Goal: Information Seeking & Learning: Find specific fact

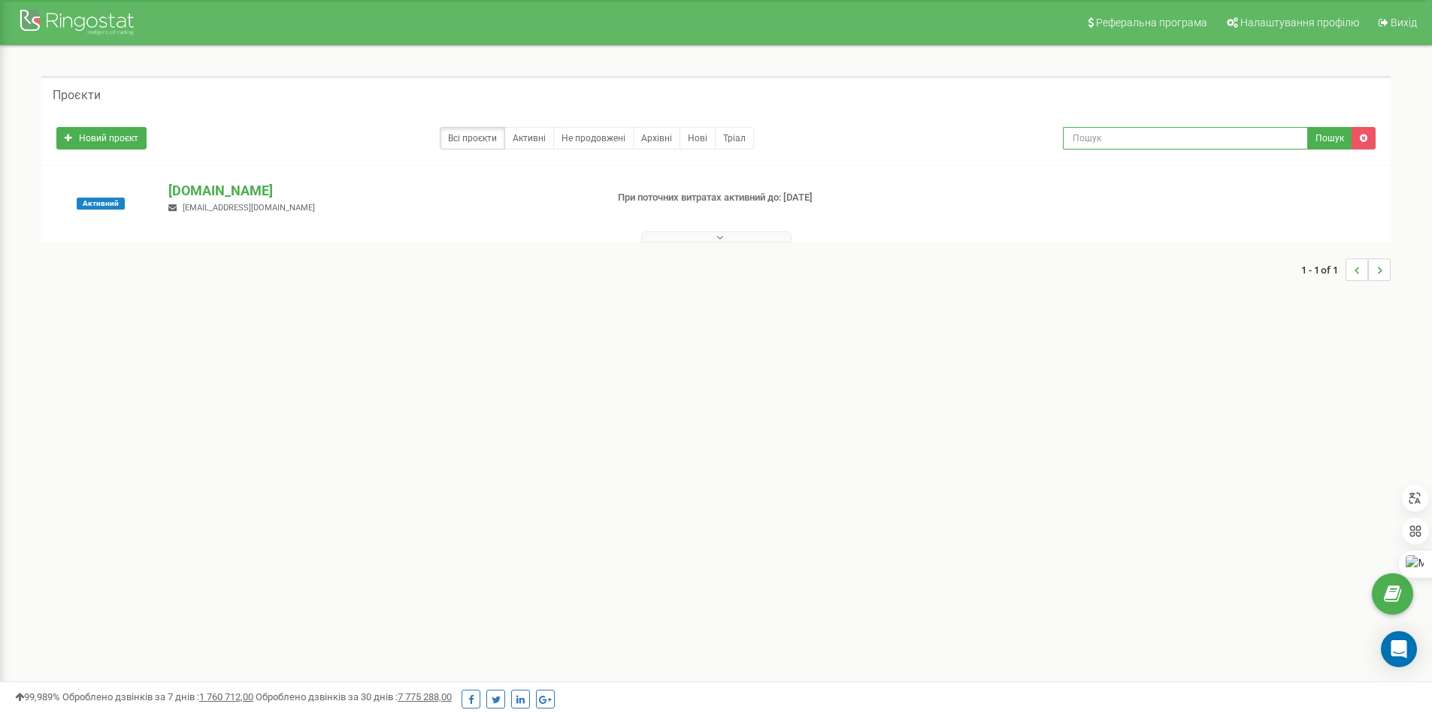
click at [1197, 144] on input "text" at bounding box center [1185, 138] width 245 height 23
paste input "bambulab.net.ua"
type input "bambulab.net.ua"
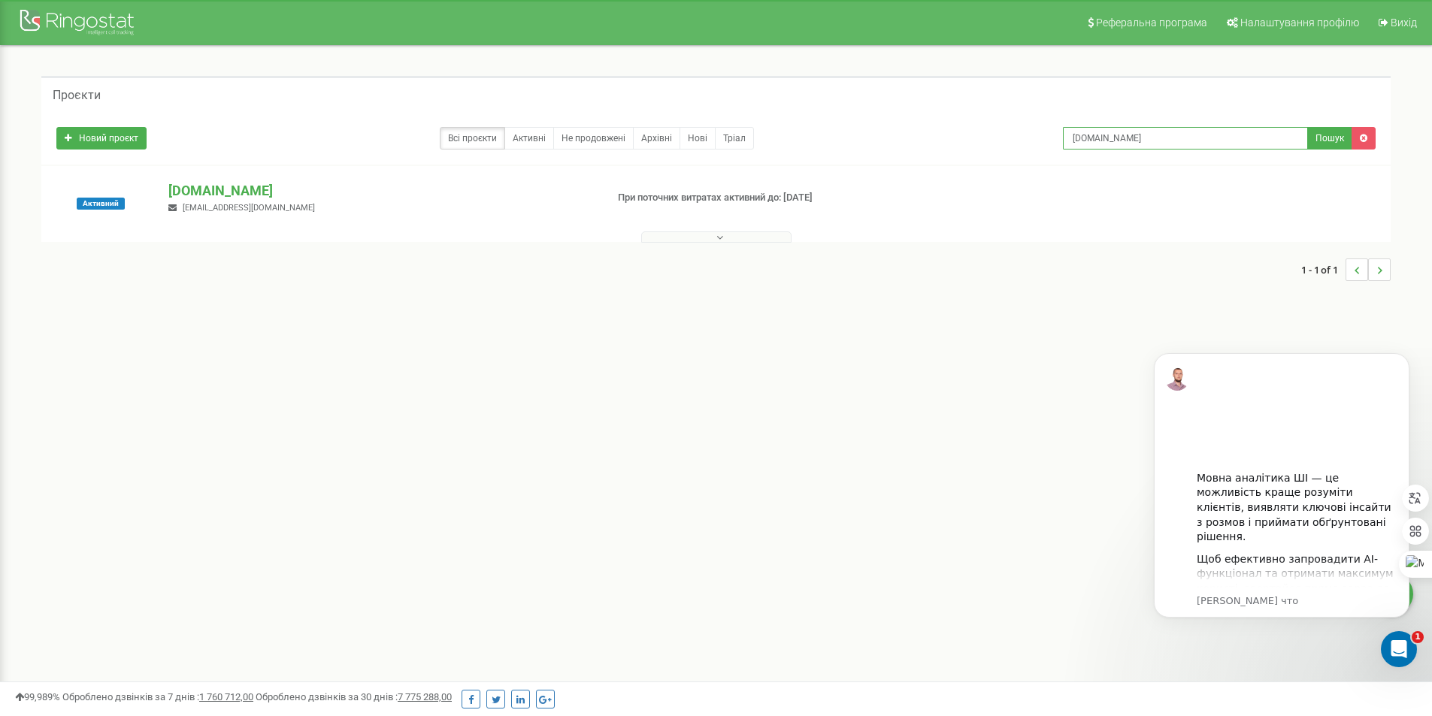
drag, startPoint x: 1230, startPoint y: 143, endPoint x: 604, endPoint y: 110, distance: 626.9
click at [622, 115] on div "Новий проєкт Всі проєкти Активні Не продовжені Архівні Нові Тріал bambulab.net.…" at bounding box center [715, 138] width 1349 height 53
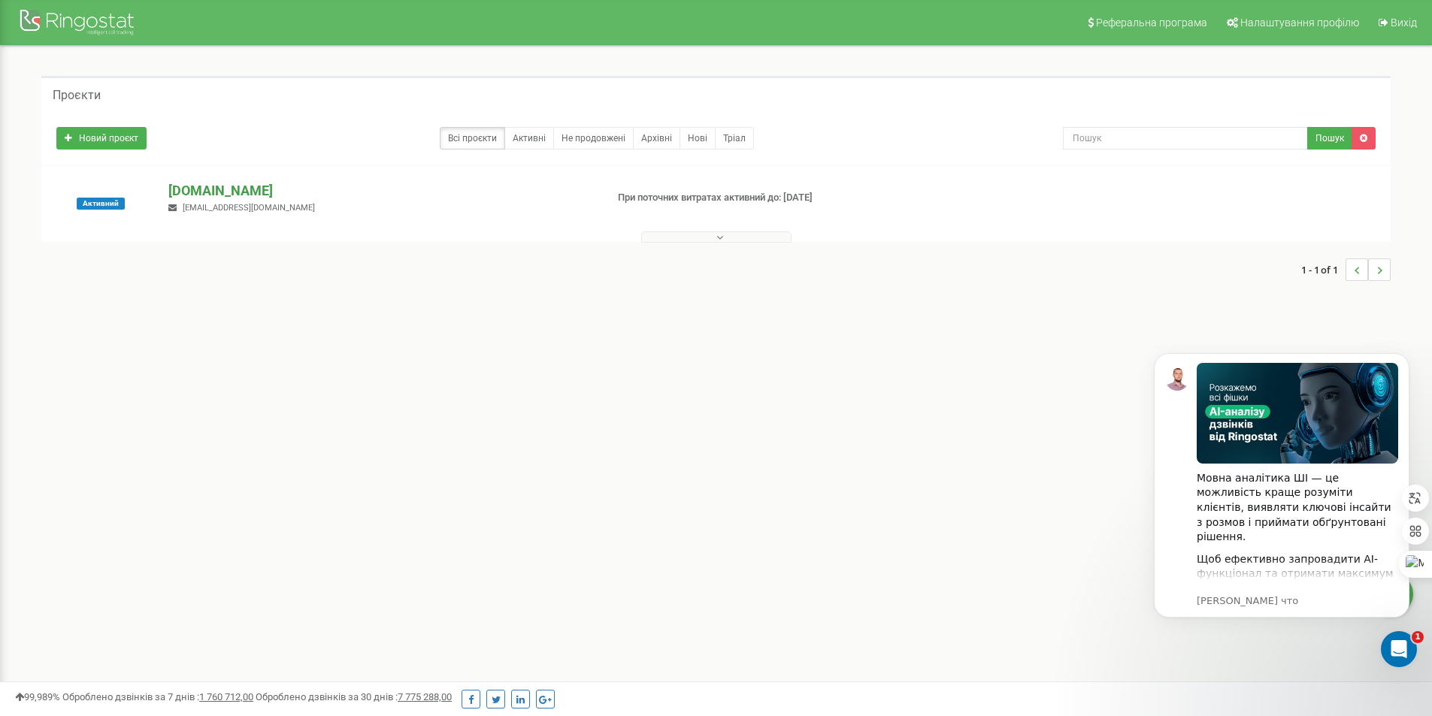
click at [225, 189] on p "[DOMAIN_NAME]" at bounding box center [380, 191] width 425 height 20
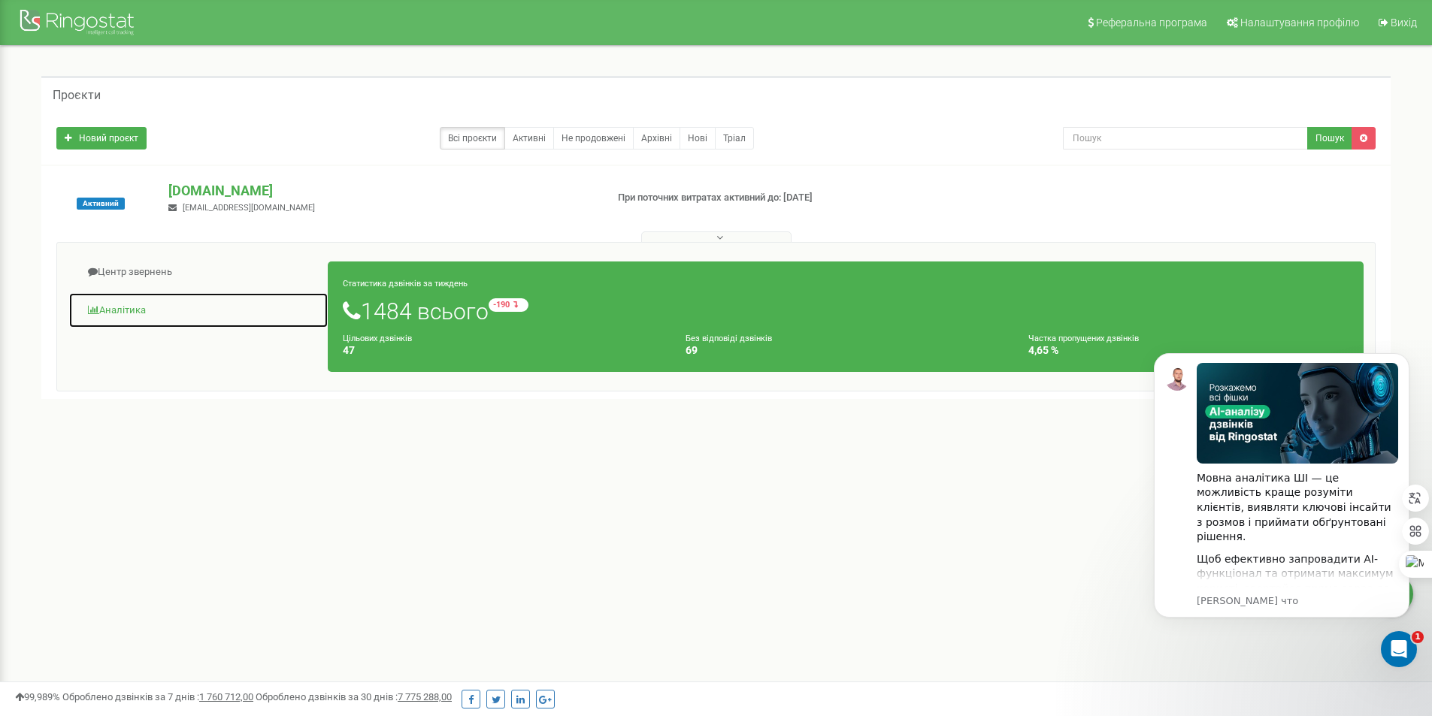
click at [143, 313] on link "Аналiтика" at bounding box center [198, 310] width 260 height 37
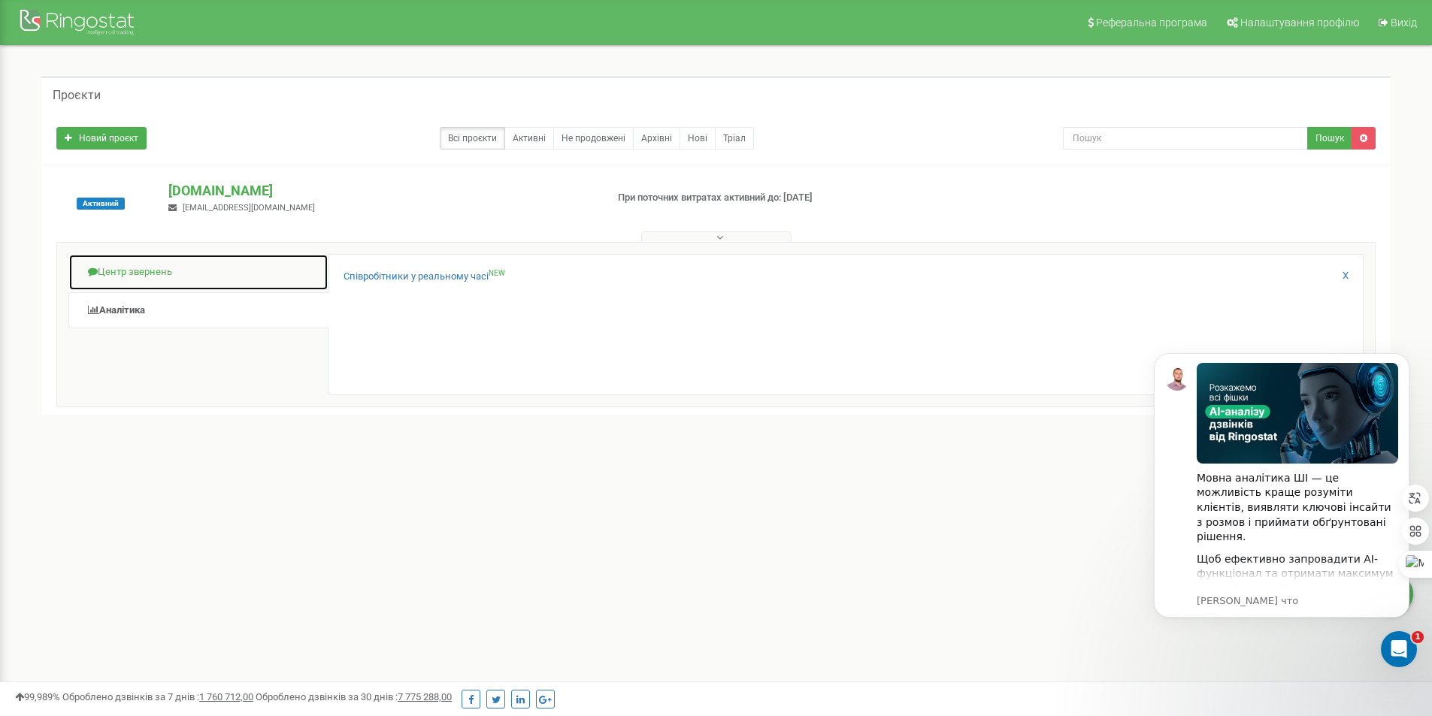
click at [204, 283] on link "Центр звернень" at bounding box center [198, 272] width 260 height 37
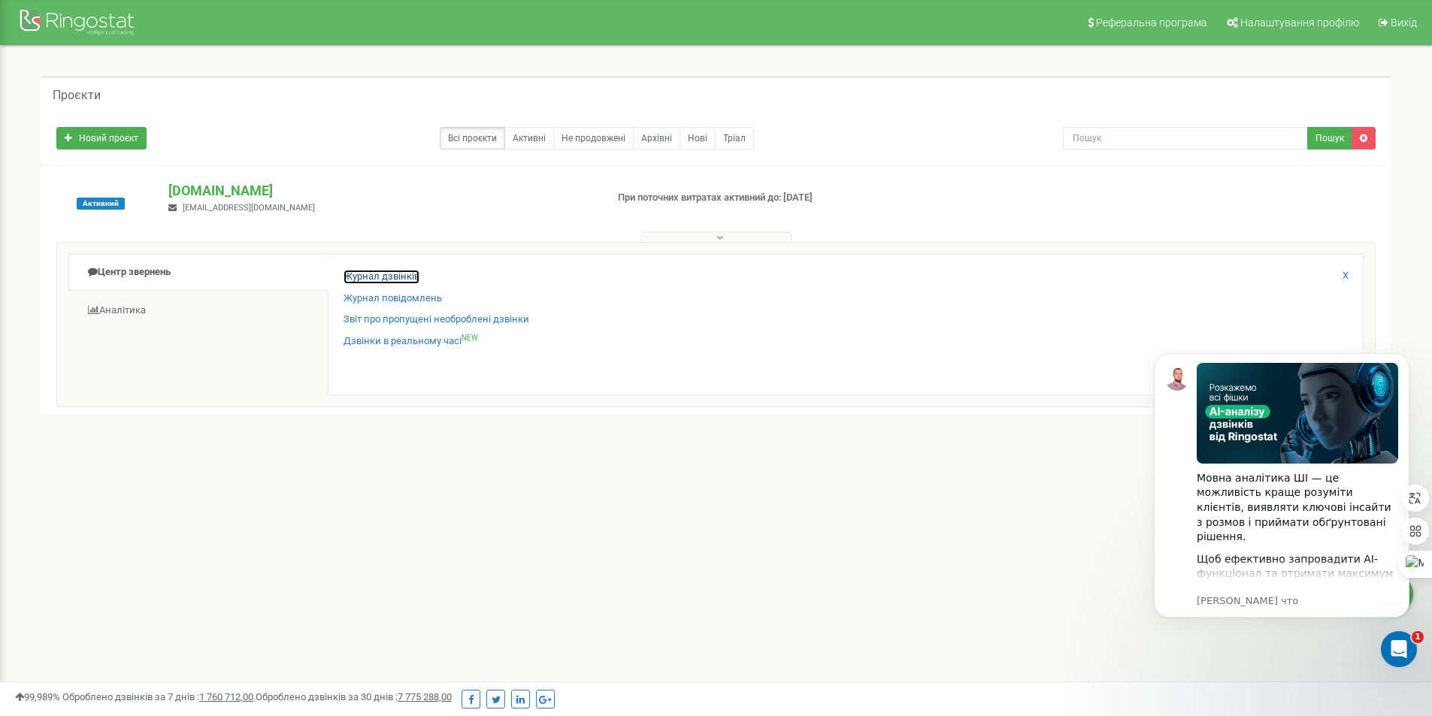
click at [398, 275] on link "Журнал дзвінків" at bounding box center [381, 277] width 76 height 14
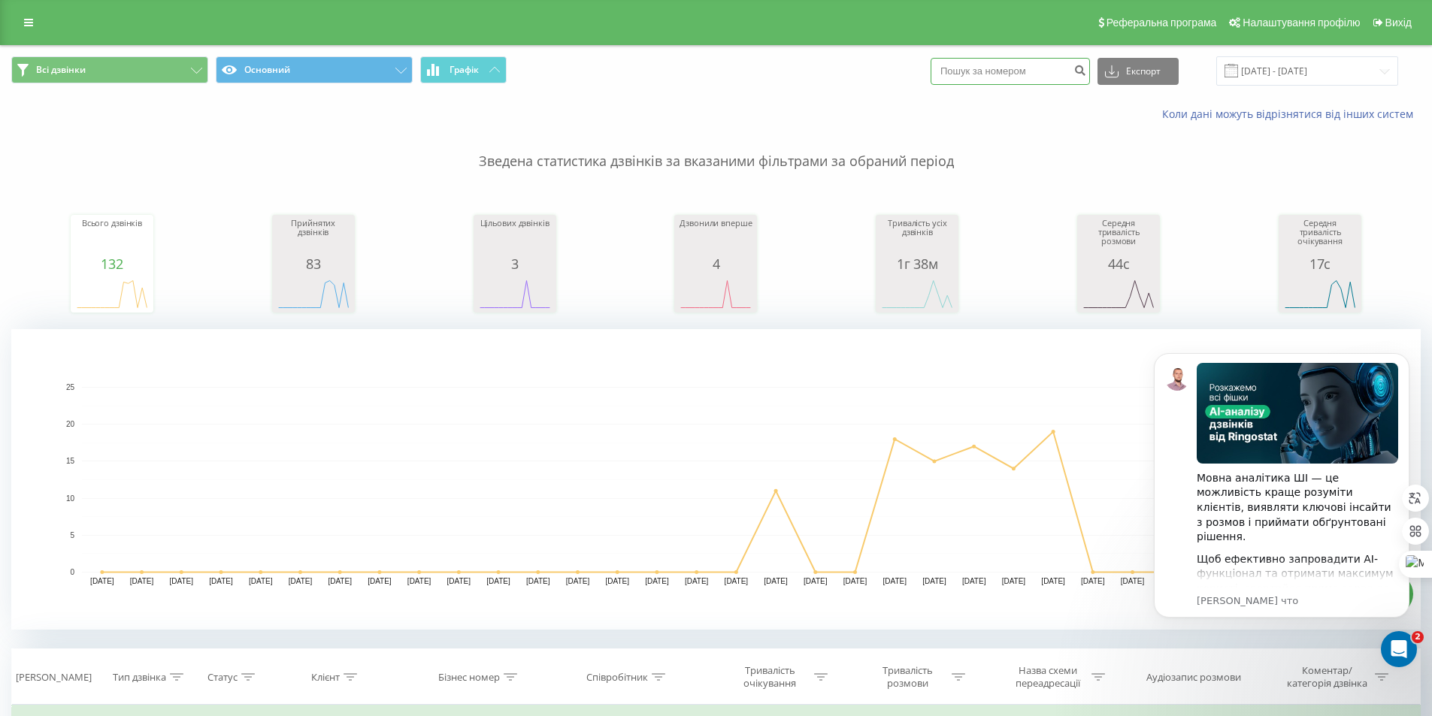
click at [1021, 77] on input at bounding box center [1009, 71] width 159 height 27
paste input
click at [1277, 75] on input "22.07.2025 - 22.08.2025" at bounding box center [1307, 70] width 182 height 29
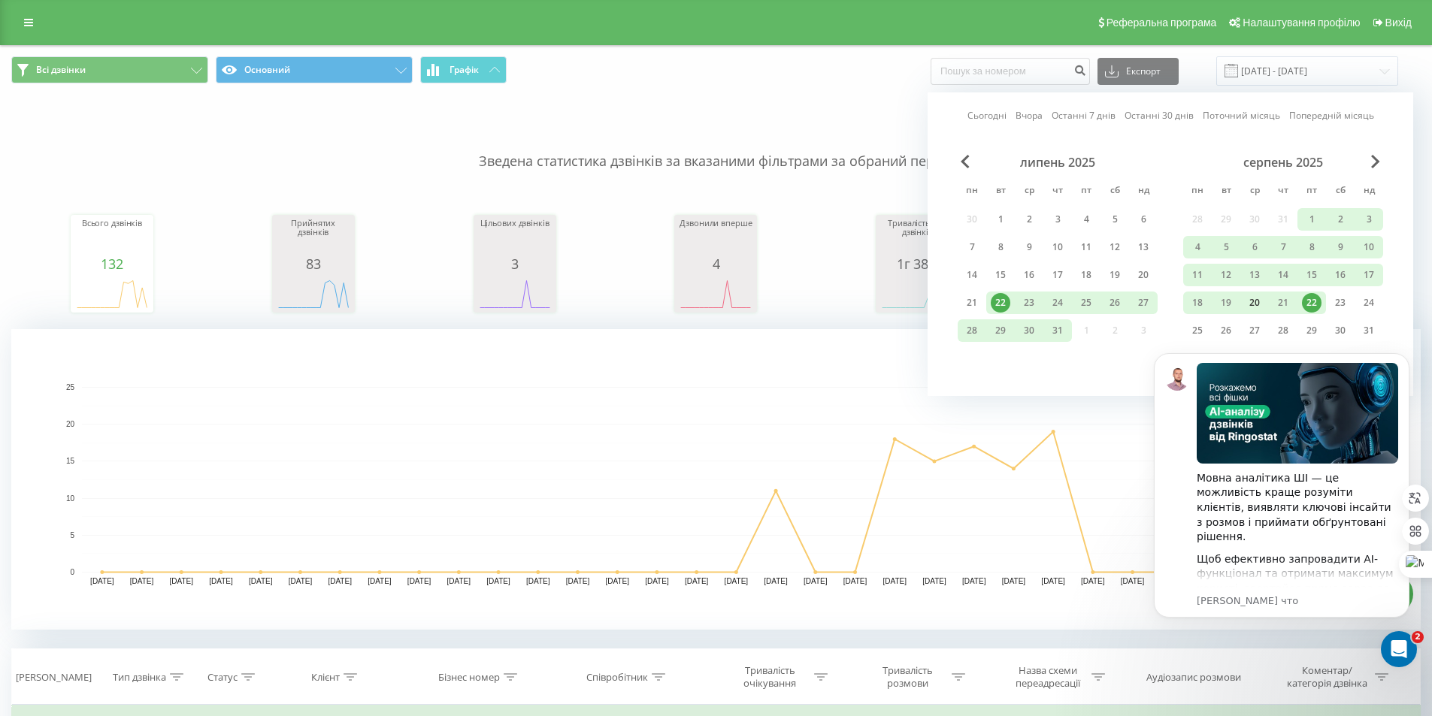
click at [1253, 297] on div "20" at bounding box center [1255, 303] width 20 height 20
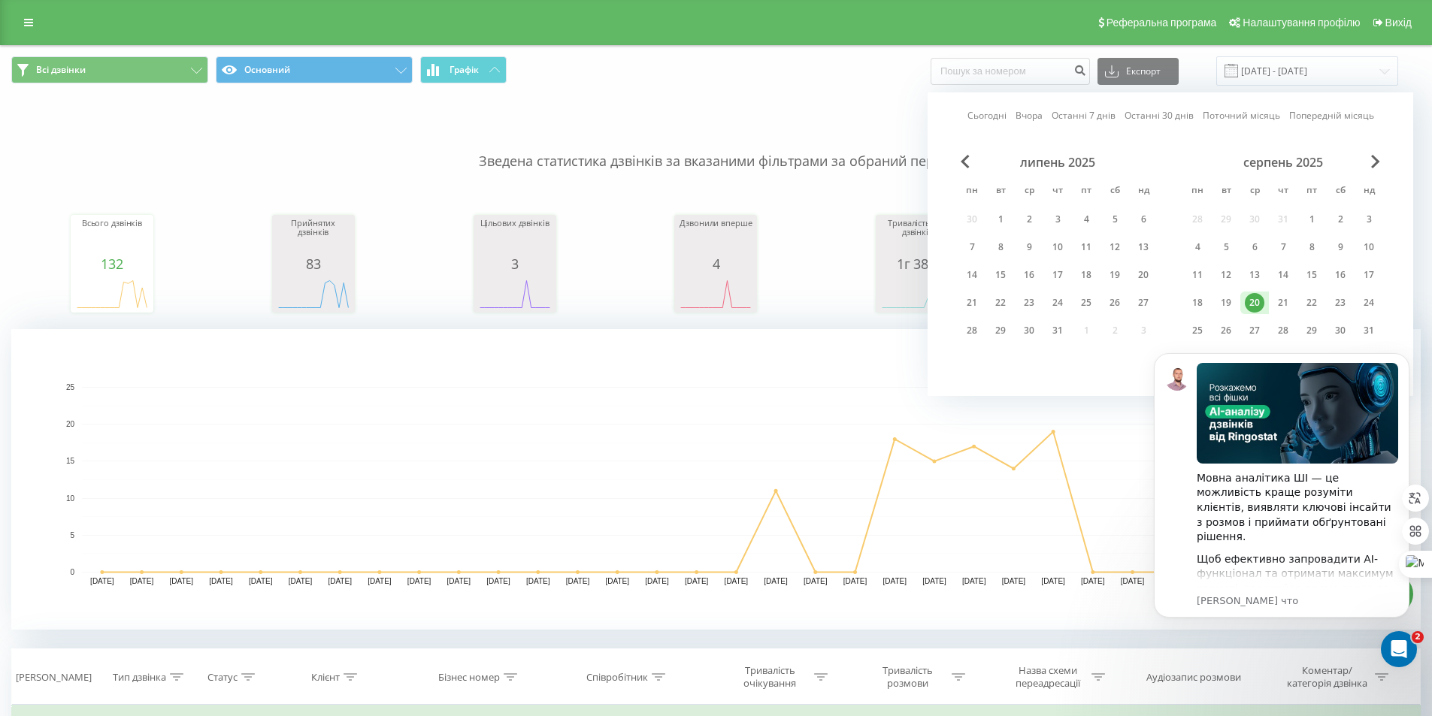
click at [791, 374] on rect "A chart." at bounding box center [715, 479] width 1409 height 301
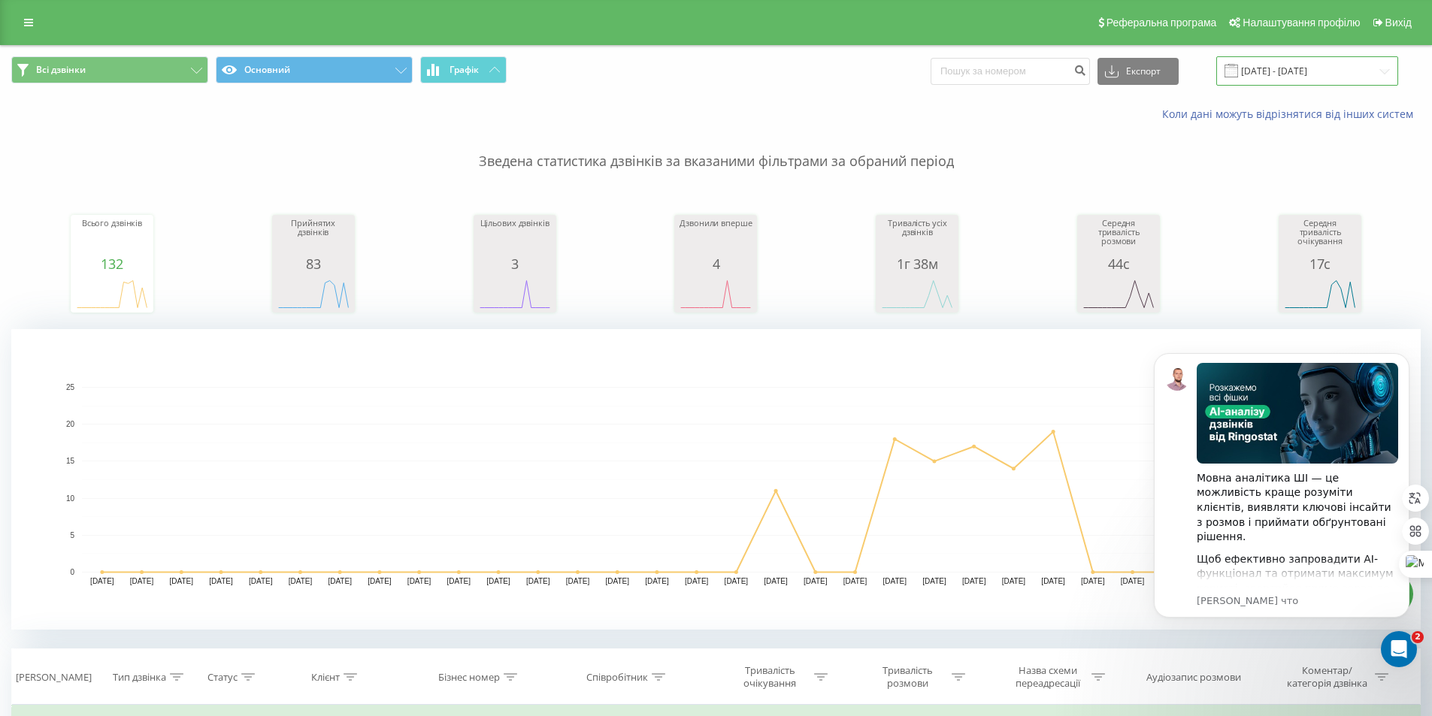
click at [1308, 68] on input "22.07.2025 - 22.08.2025" at bounding box center [1307, 70] width 182 height 29
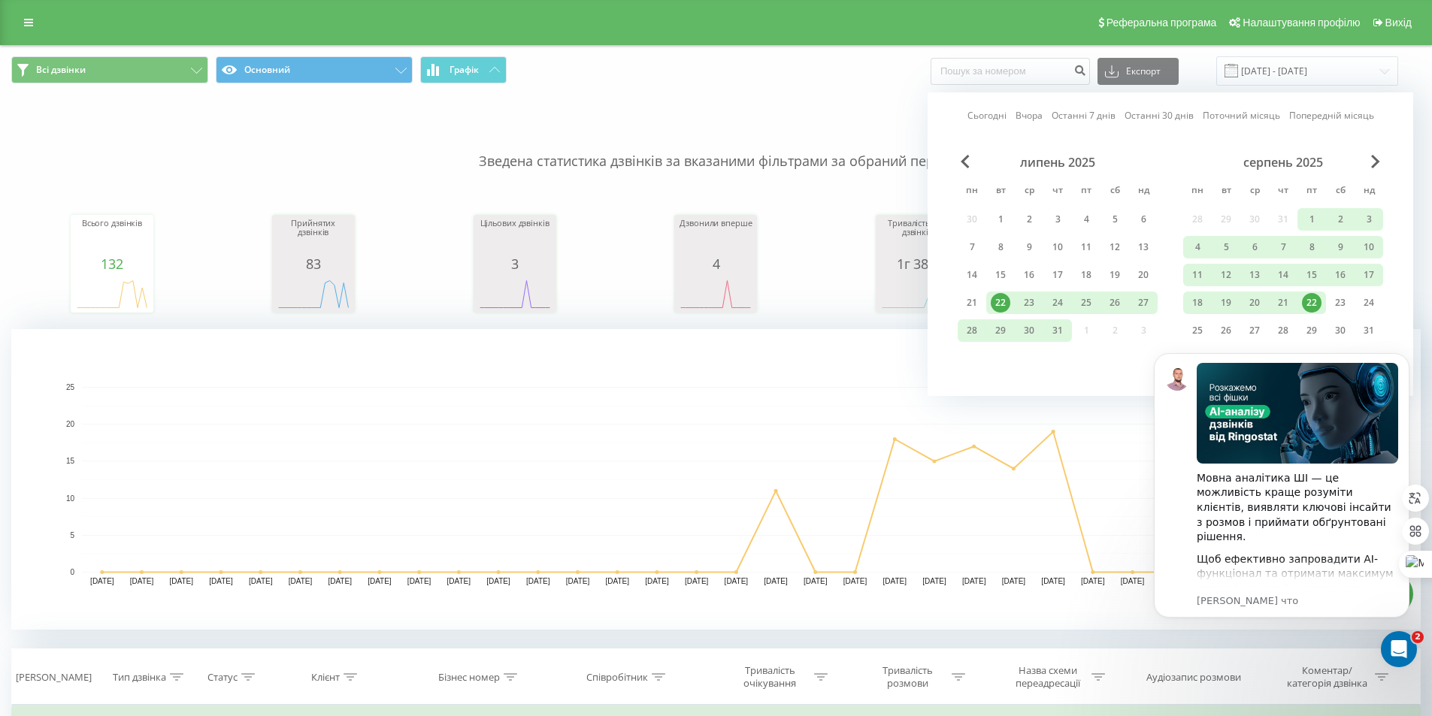
click at [1370, 164] on div "серпень 2025" at bounding box center [1283, 162] width 200 height 15
click at [1375, 162] on span "Next Month" at bounding box center [1375, 162] width 9 height 14
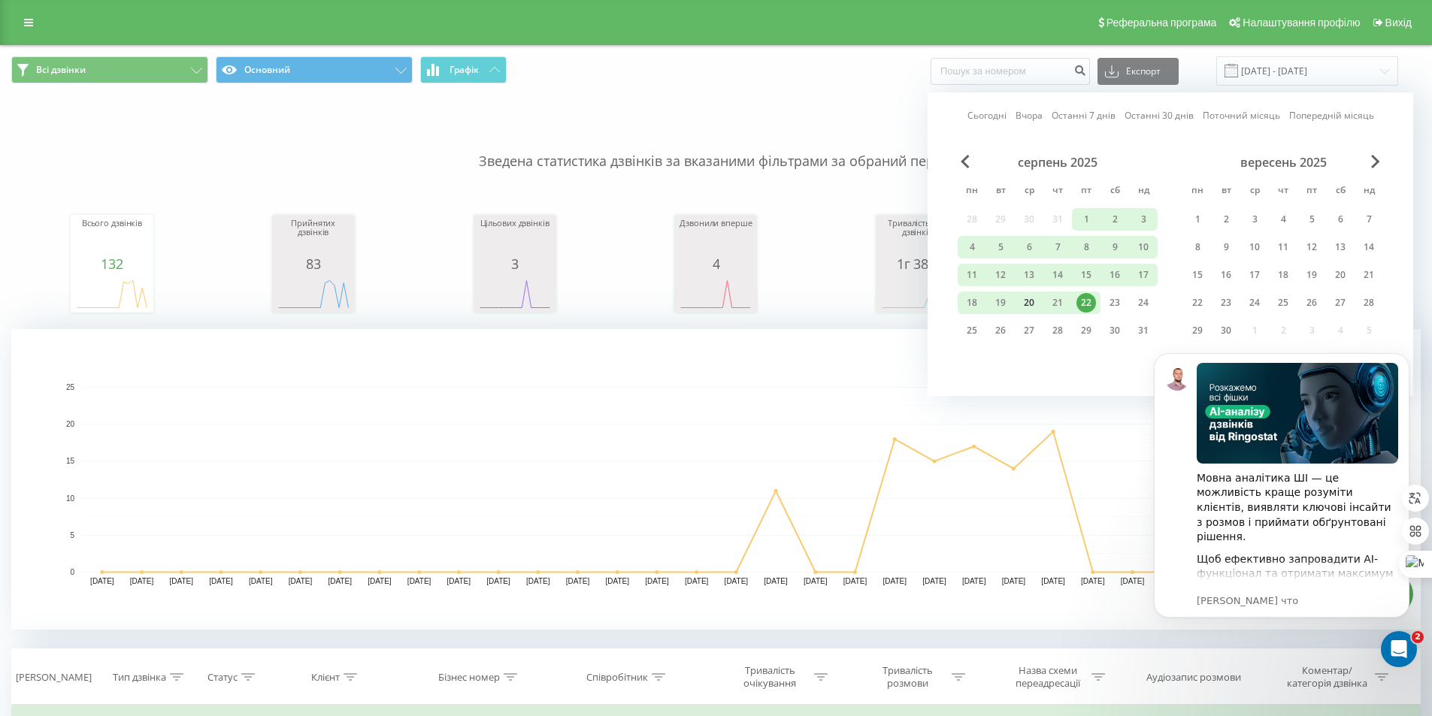
click at [1036, 305] on div "20" at bounding box center [1029, 303] width 20 height 20
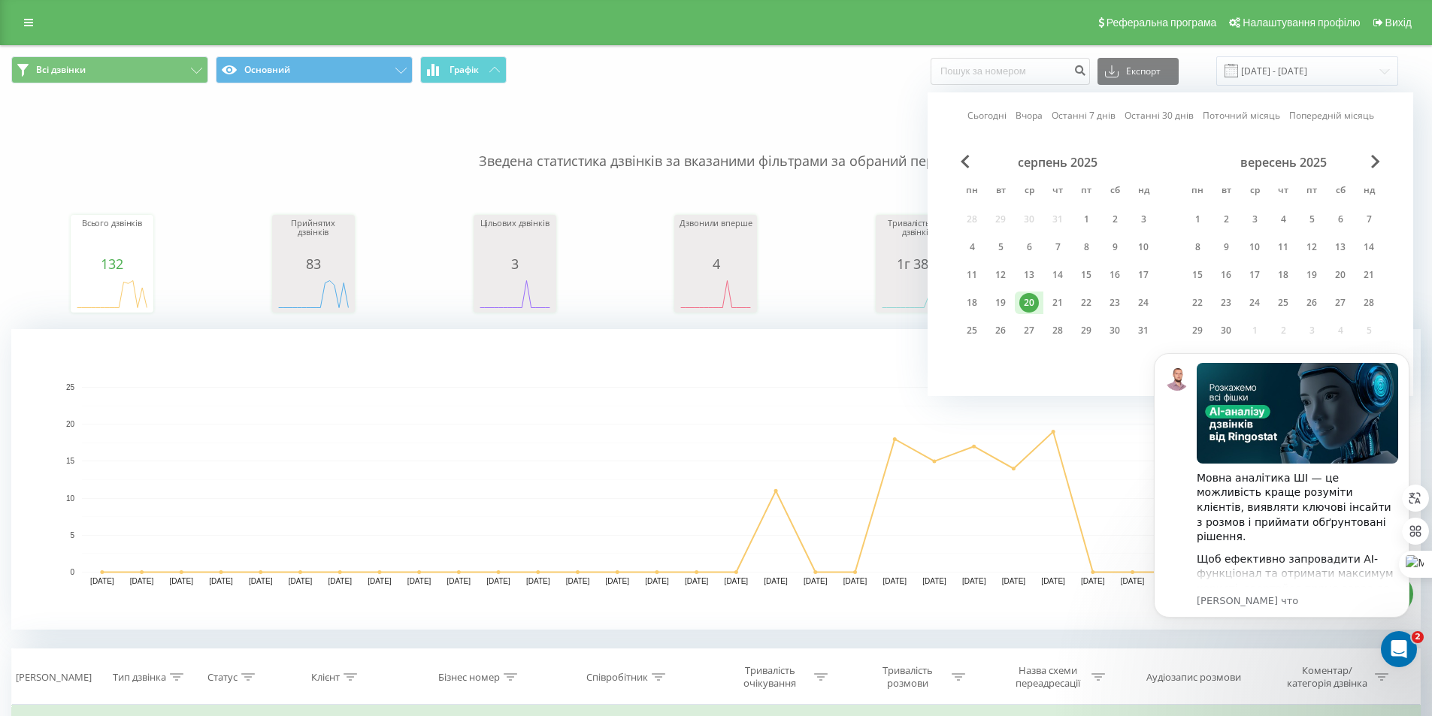
click at [1036, 305] on div "20" at bounding box center [1029, 303] width 20 height 20
click at [1032, 302] on div "20" at bounding box center [1029, 303] width 20 height 20
click at [1303, 82] on input "22.07.2025 - 22.08.2025" at bounding box center [1307, 70] width 182 height 29
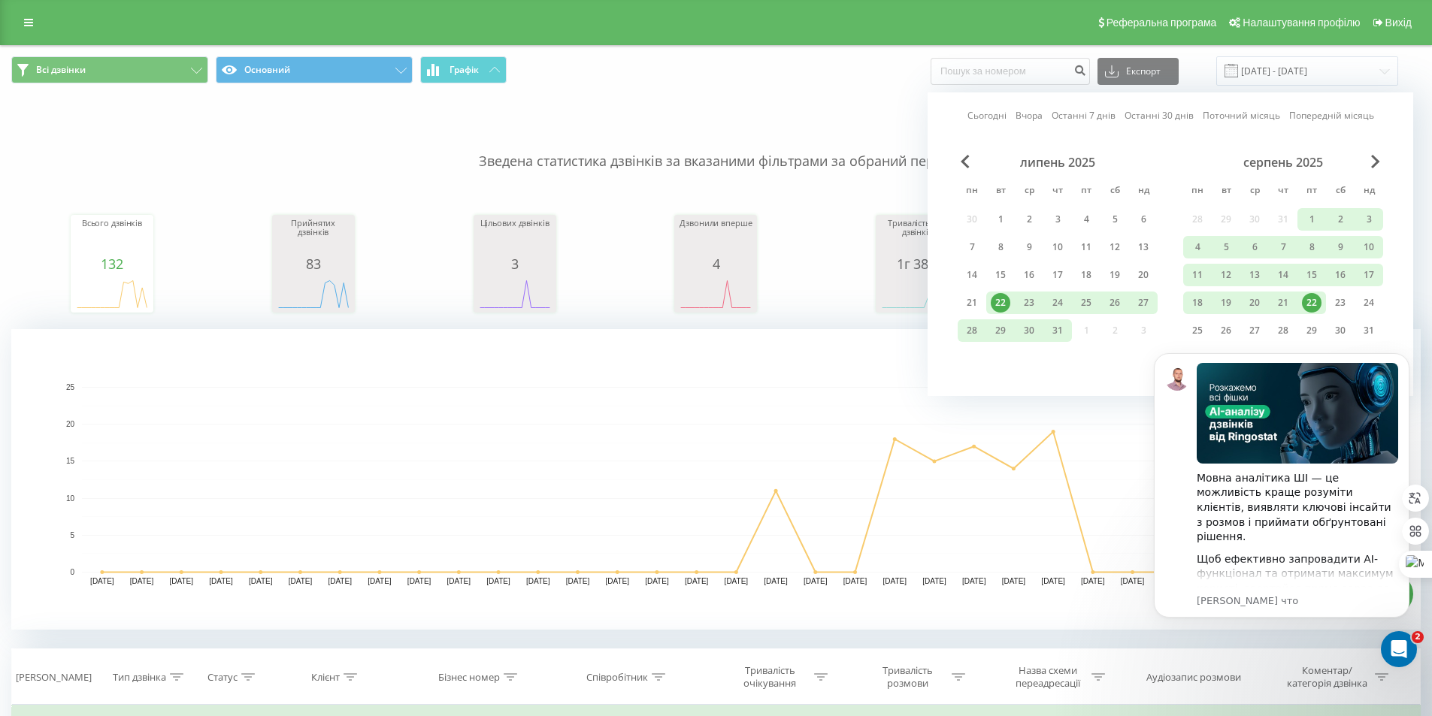
click at [998, 301] on div "22" at bounding box center [1001, 303] width 20 height 20
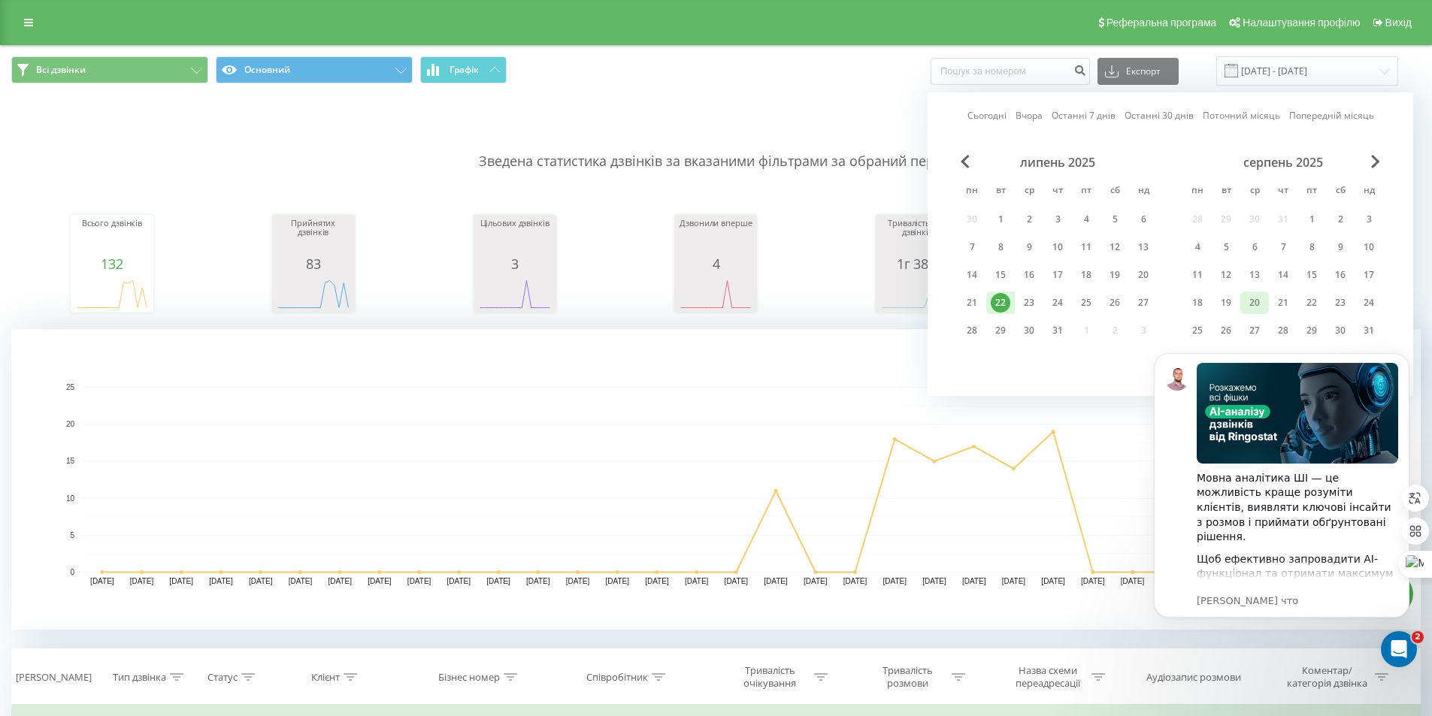
click at [1257, 302] on div "20" at bounding box center [1255, 303] width 20 height 20
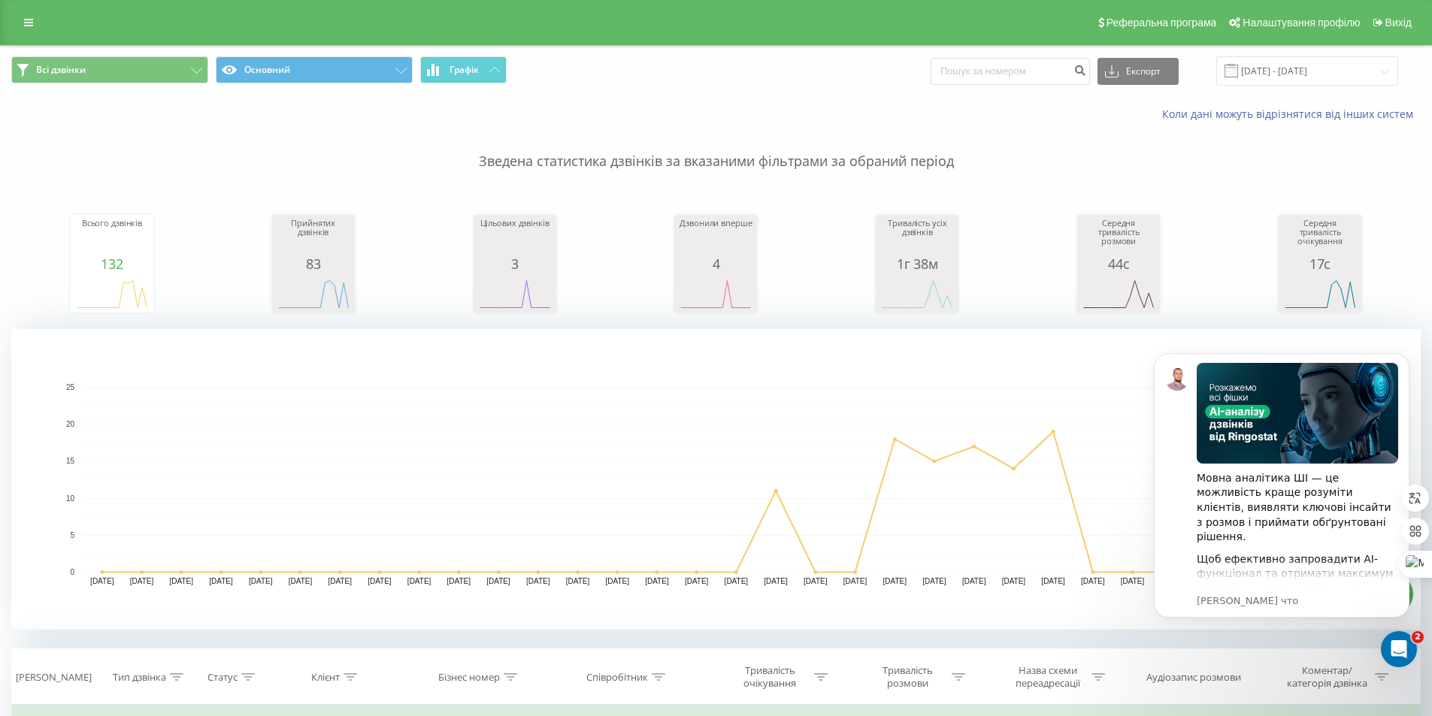
click at [1045, 455] on rect "A chart." at bounding box center [716, 480] width 1269 height 186
click at [1303, 68] on input "22.07.2025 - 22.08.2025" at bounding box center [1307, 70] width 182 height 29
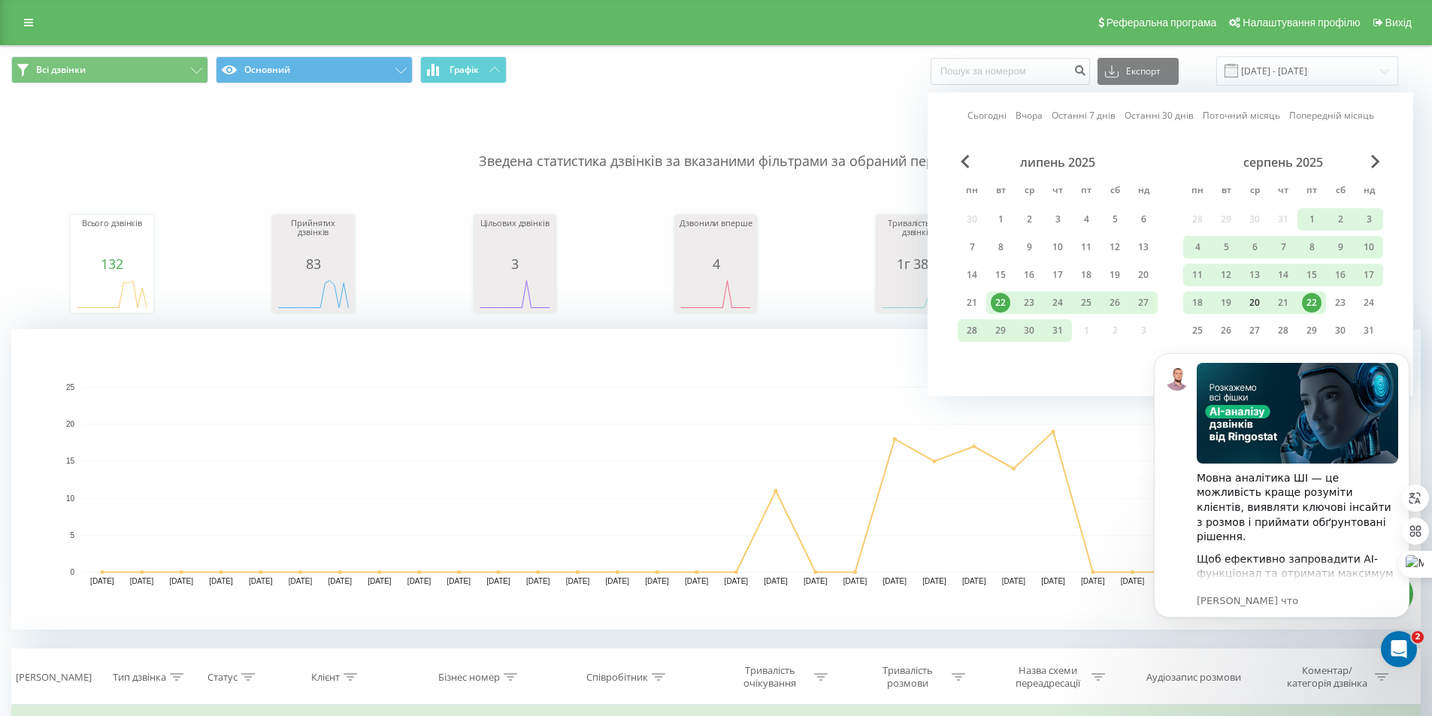
click at [1251, 301] on div "20" at bounding box center [1255, 303] width 20 height 20
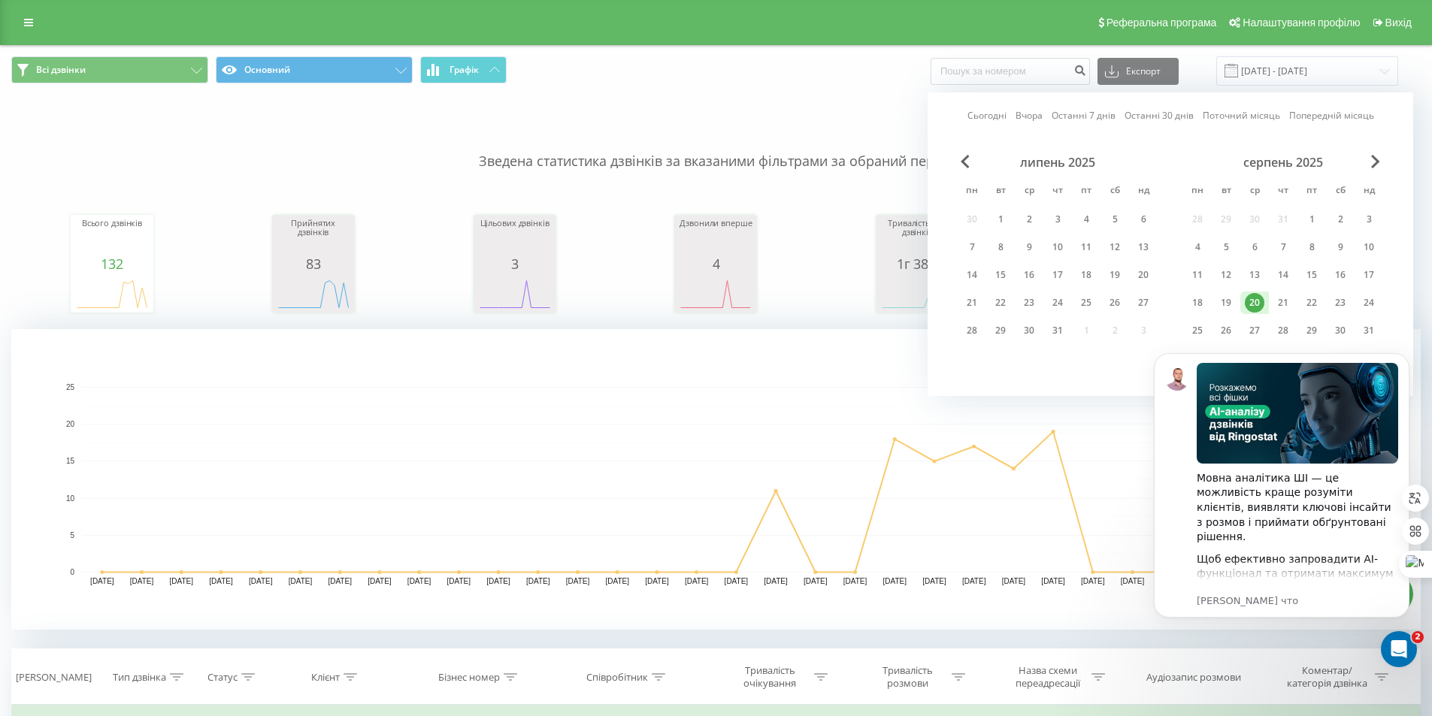
click at [973, 158] on div "липень 2025" at bounding box center [1057, 162] width 200 height 15
click at [964, 160] on span "Previous Month" at bounding box center [964, 162] width 9 height 14
click at [1371, 159] on span "Next Month" at bounding box center [1375, 162] width 9 height 14
click at [1373, 159] on span "Next Month" at bounding box center [1375, 162] width 9 height 14
click at [1030, 307] on div "20" at bounding box center [1029, 303] width 20 height 20
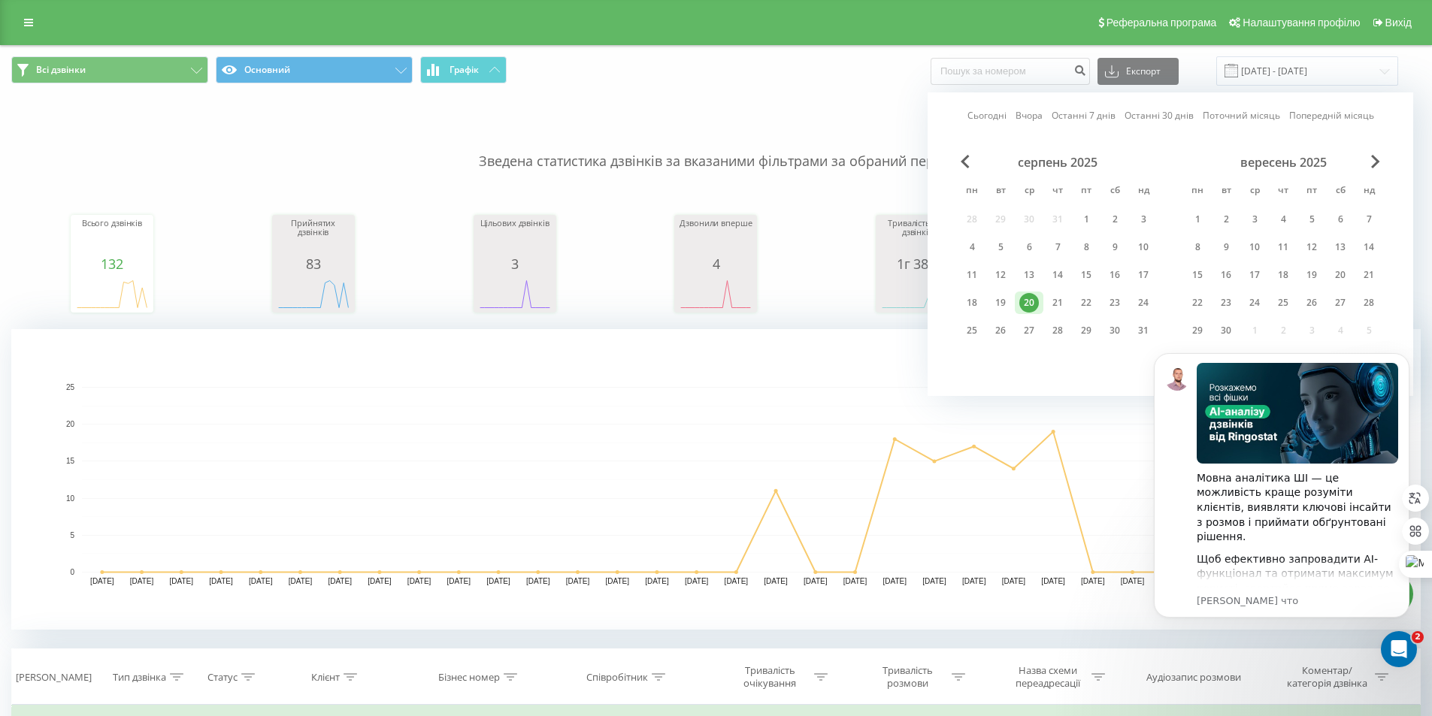
click at [1030, 307] on div "20" at bounding box center [1029, 303] width 20 height 20
click at [1402, 355] on icon "Dismiss notification" at bounding box center [1405, 357] width 8 height 8
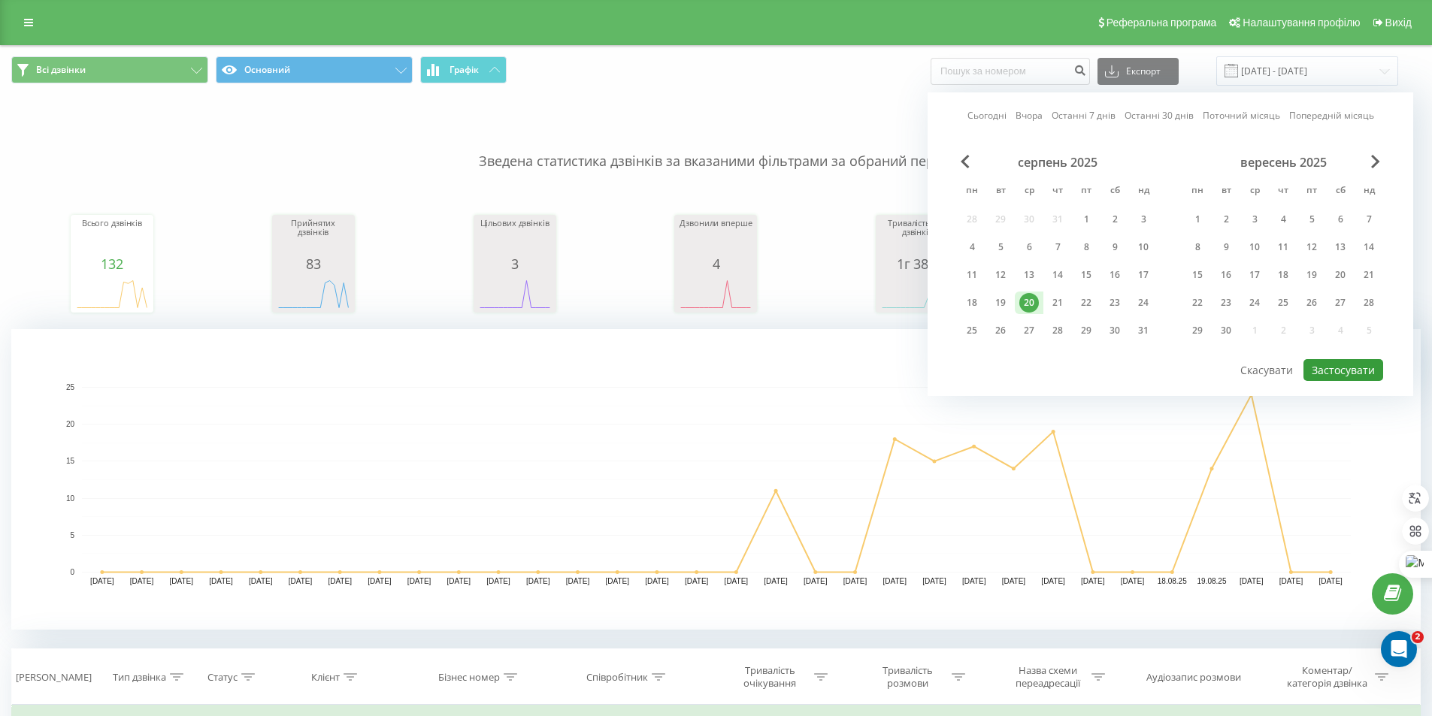
click at [1341, 375] on button "Застосувати" at bounding box center [1343, 370] width 80 height 22
type input "20.08.2025 - 20.08.2025"
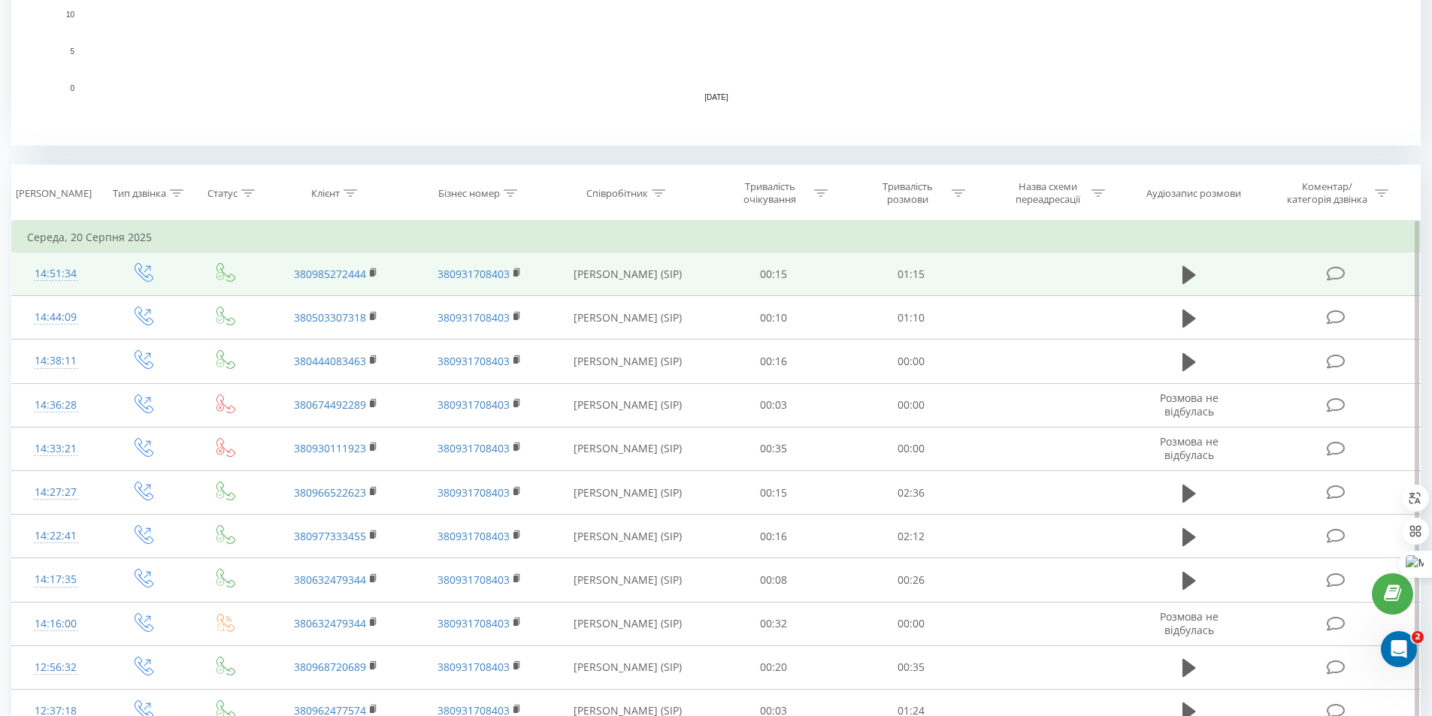
scroll to position [526, 0]
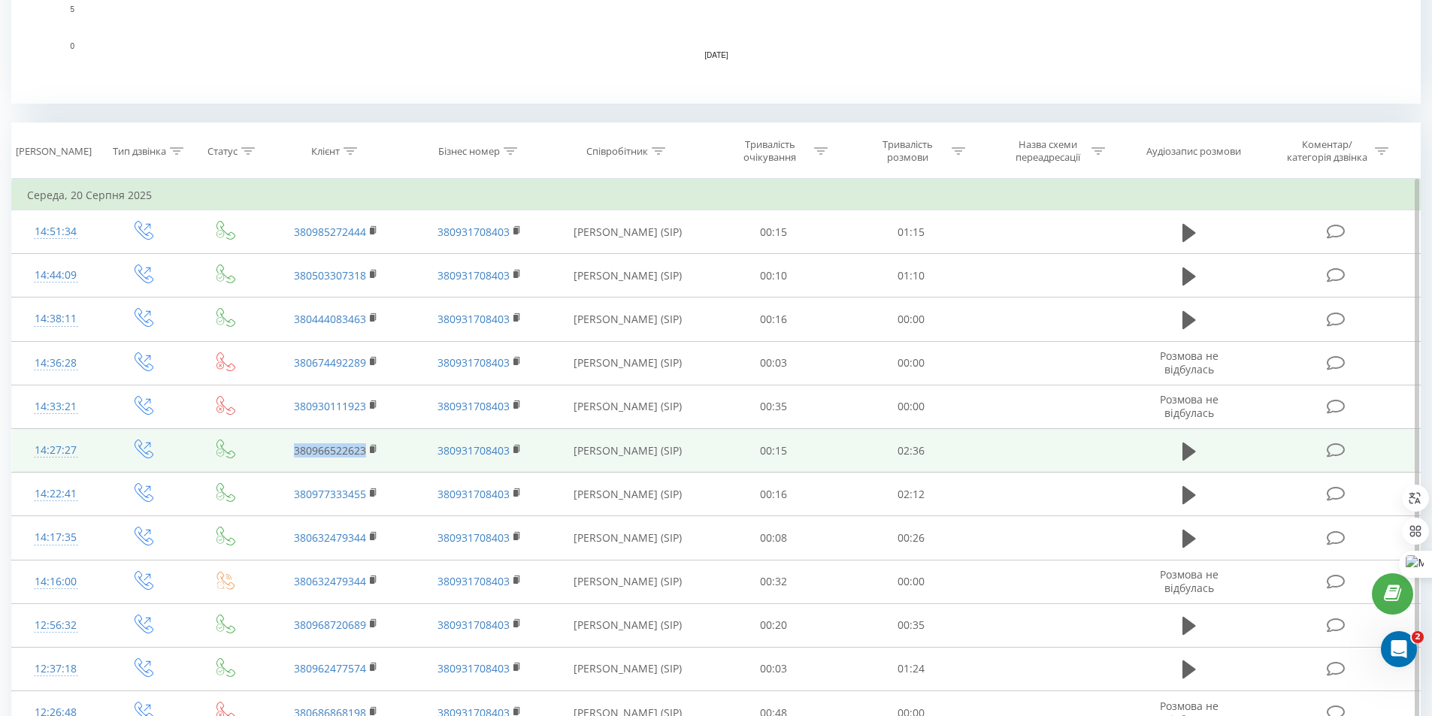
drag, startPoint x: 310, startPoint y: 450, endPoint x: 364, endPoint y: 449, distance: 54.1
click at [364, 449] on td "380966522623" at bounding box center [336, 451] width 143 height 44
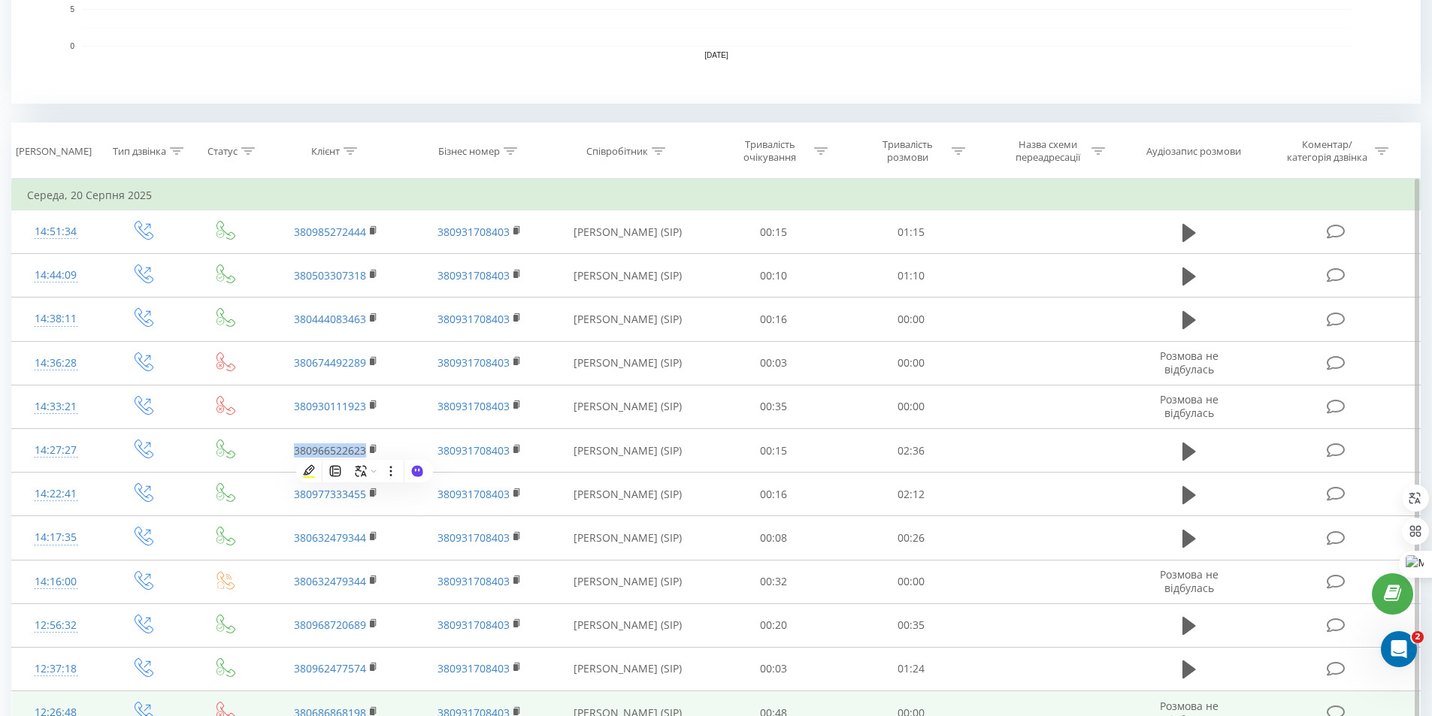
copy link "380966522623"
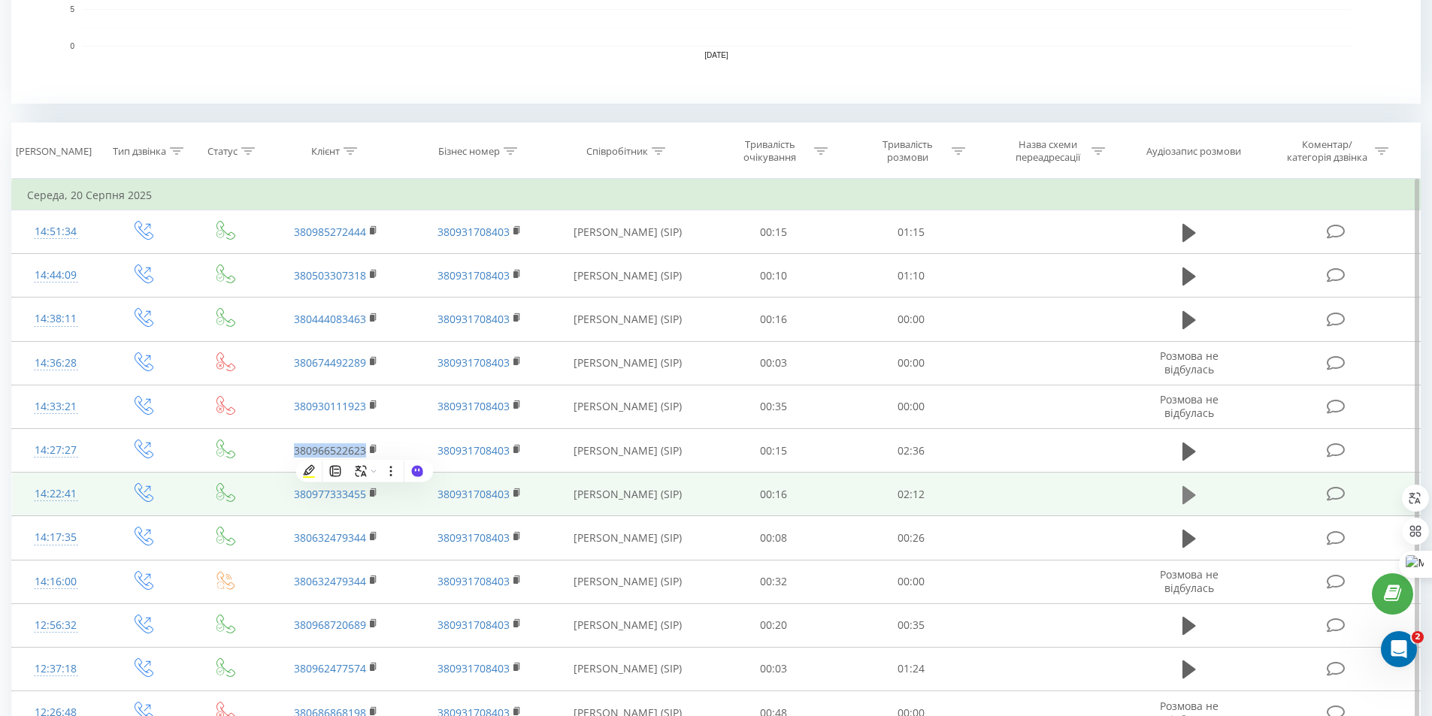
click at [1180, 493] on button at bounding box center [1189, 495] width 23 height 23
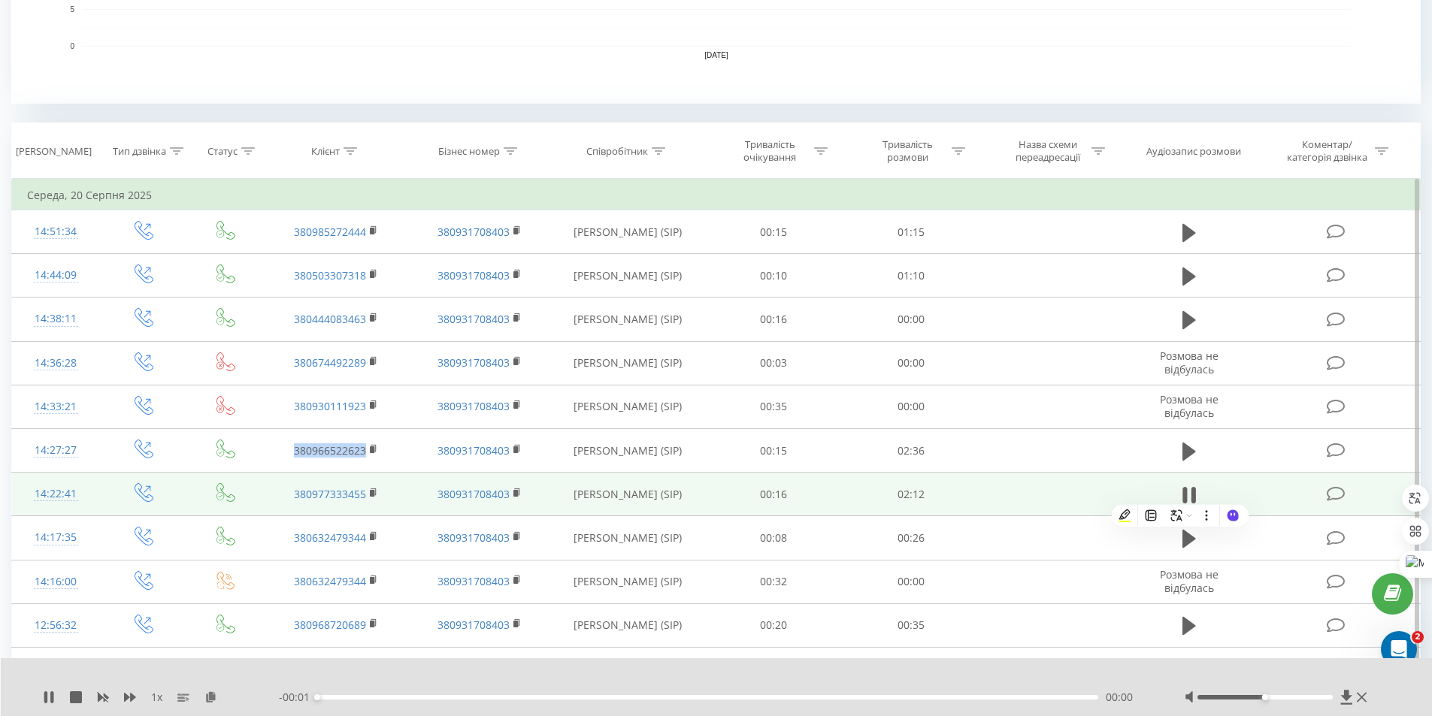
click at [658, 698] on div "00:00" at bounding box center [708, 697] width 782 height 5
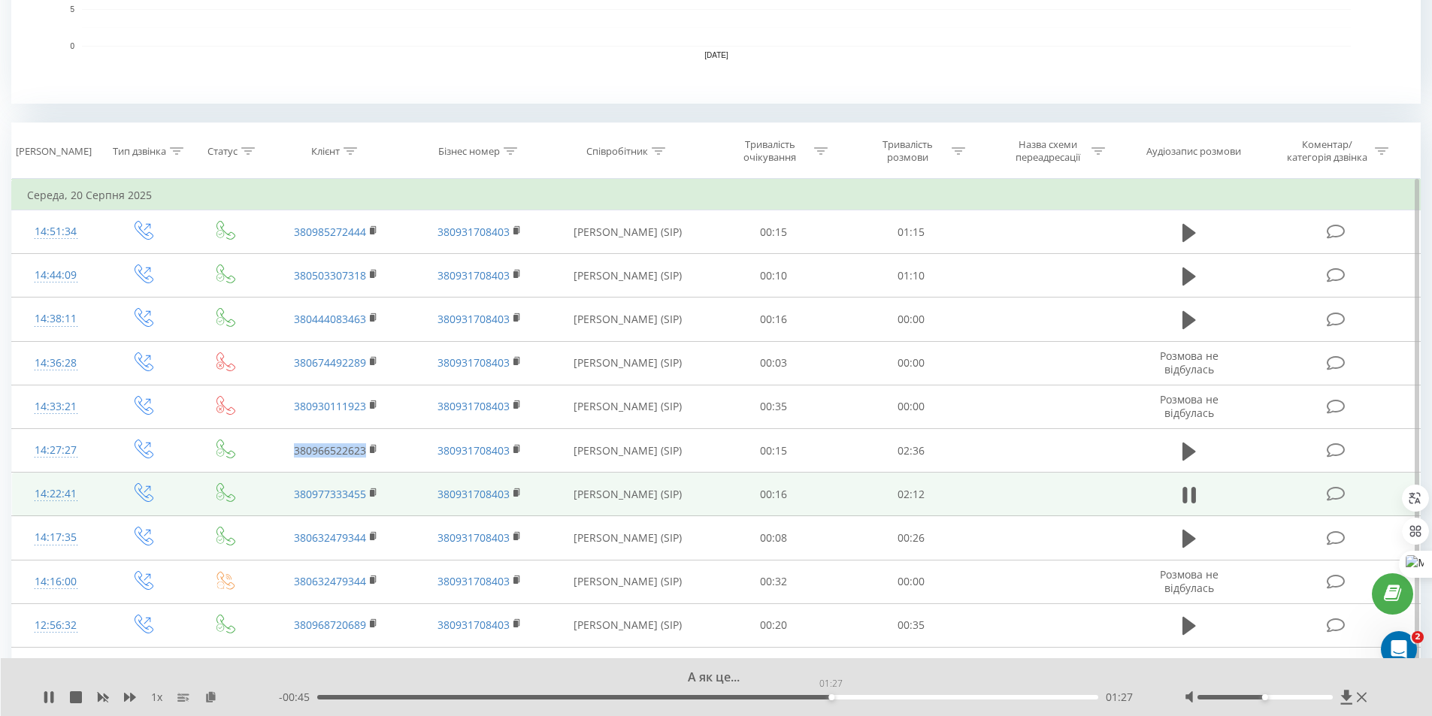
click at [830, 696] on div "01:27" at bounding box center [708, 697] width 782 height 5
click at [960, 697] on div "01:28" at bounding box center [708, 697] width 782 height 5
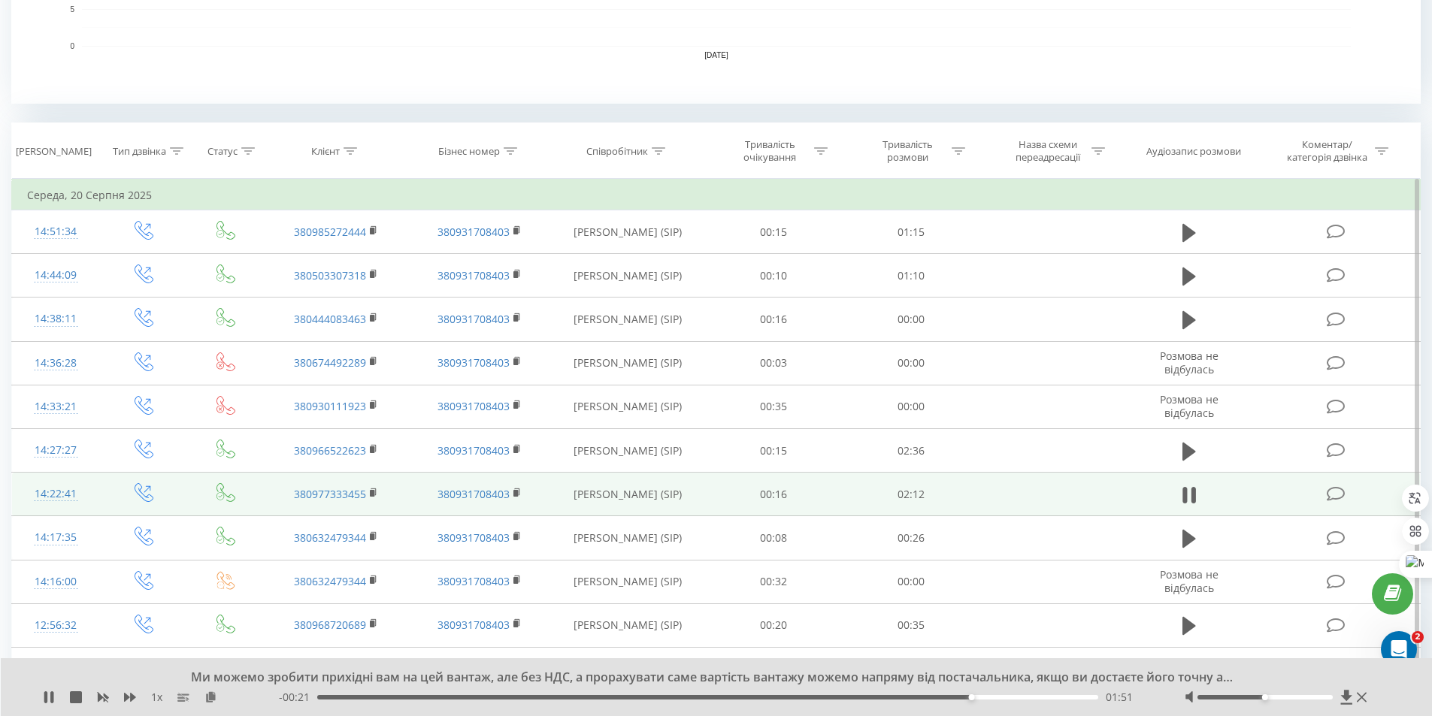
click at [47, 690] on div "1 x" at bounding box center [161, 697] width 236 height 15
drag, startPoint x: 1364, startPoint y: 694, endPoint x: 957, endPoint y: 670, distance: 407.3
click at [1364, 692] on icon at bounding box center [1362, 697] width 10 height 12
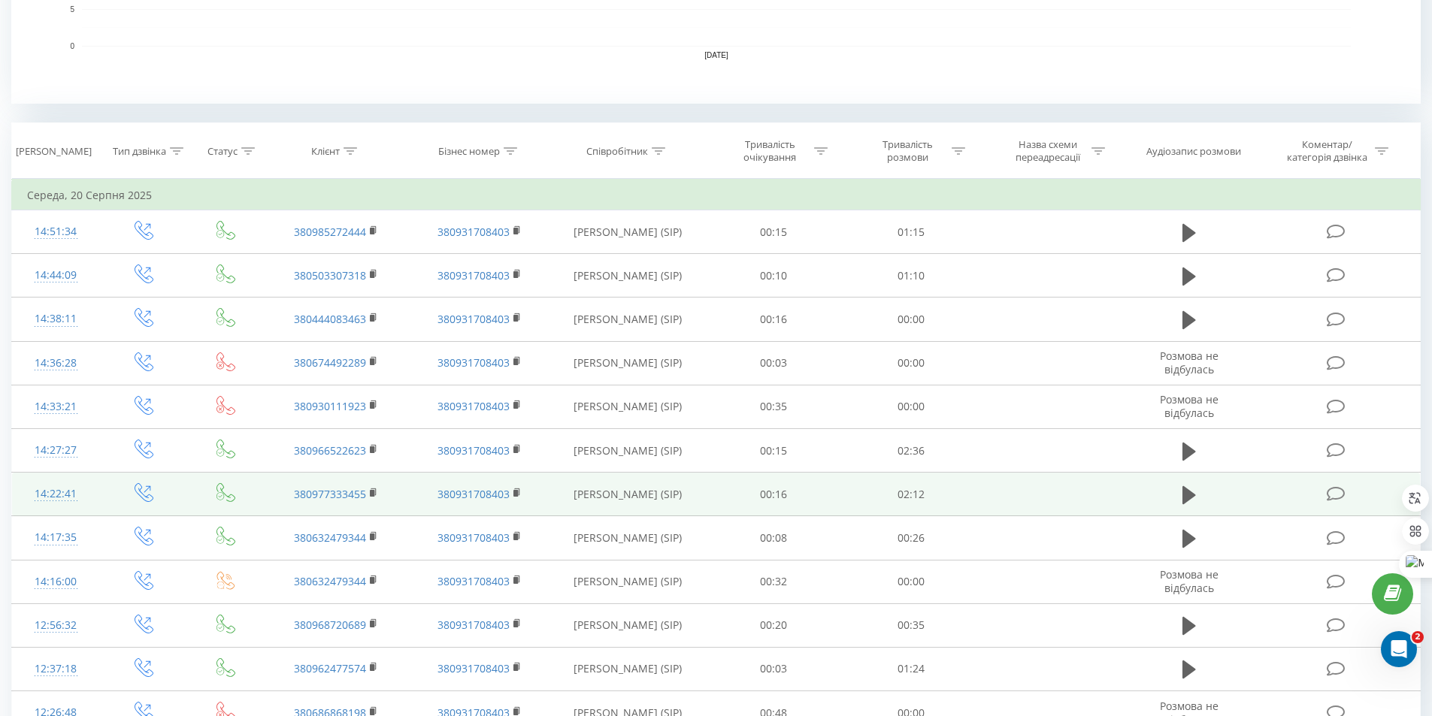
scroll to position [0, 0]
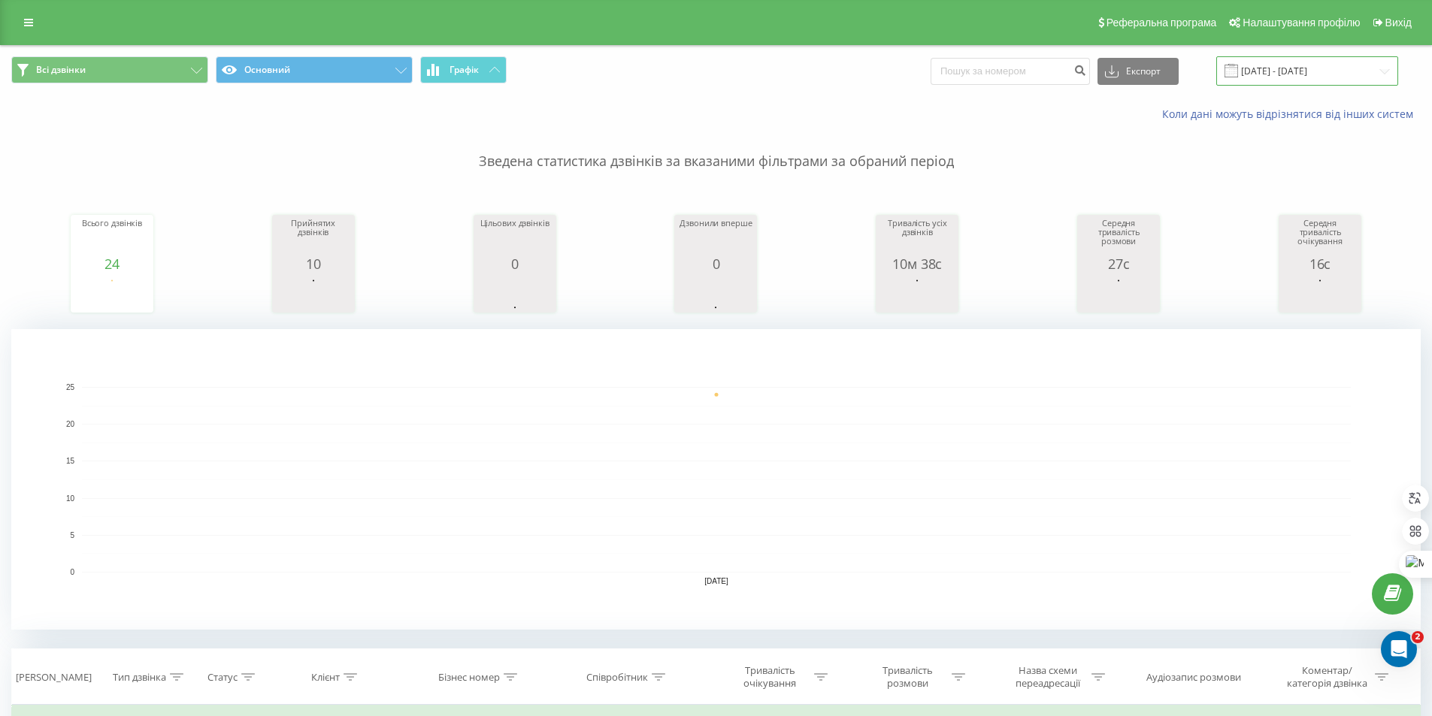
click at [1292, 61] on input "[DATE] - [DATE]" at bounding box center [1307, 70] width 182 height 29
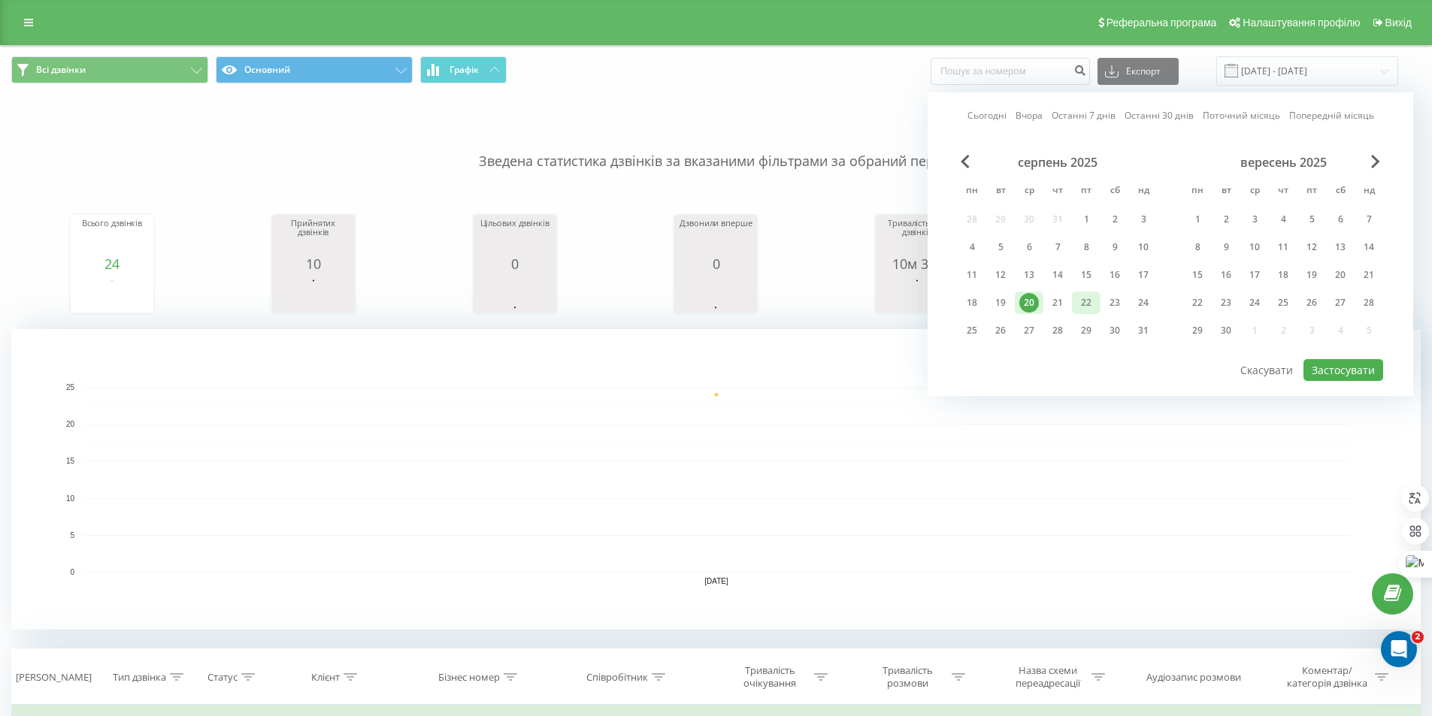
click at [1084, 301] on div "22" at bounding box center [1086, 303] width 20 height 20
click at [1361, 377] on button "Застосувати" at bounding box center [1343, 370] width 80 height 22
type input "[DATE] - [DATE]"
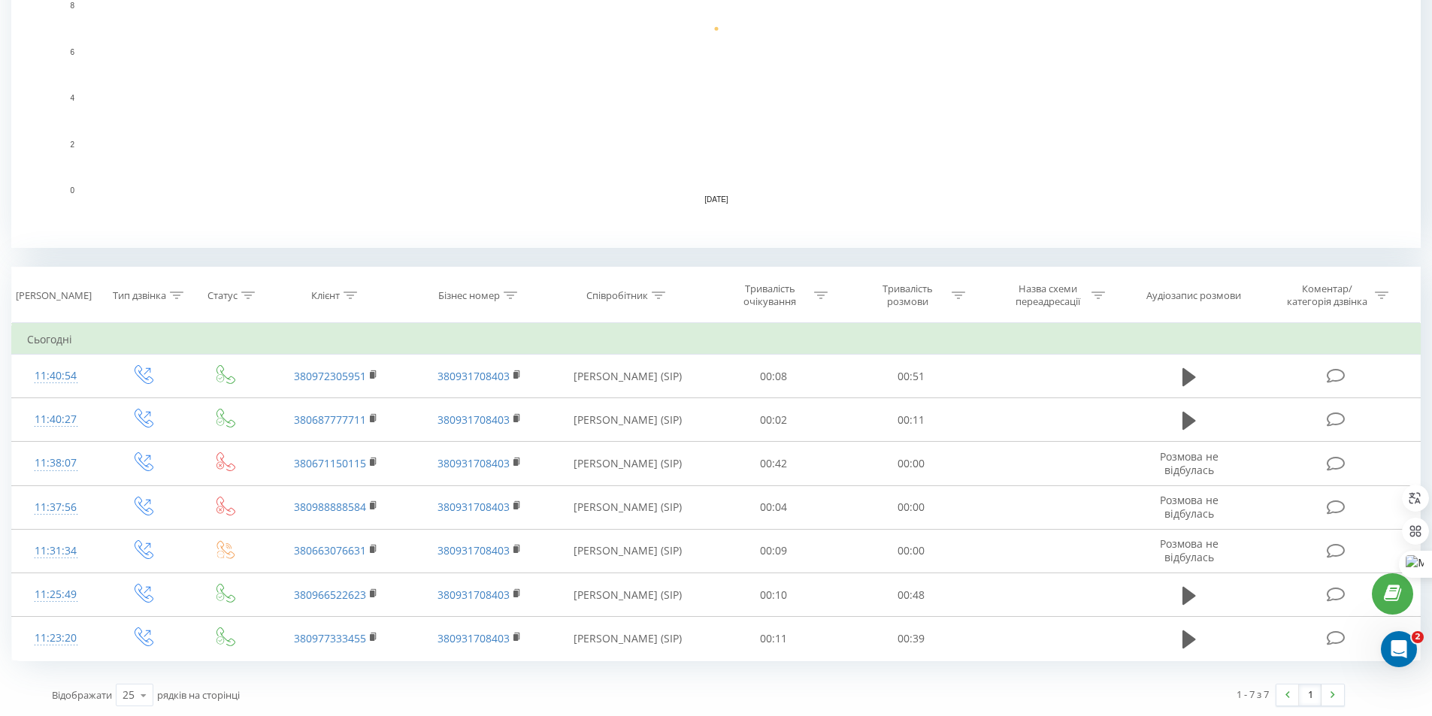
scroll to position [383, 0]
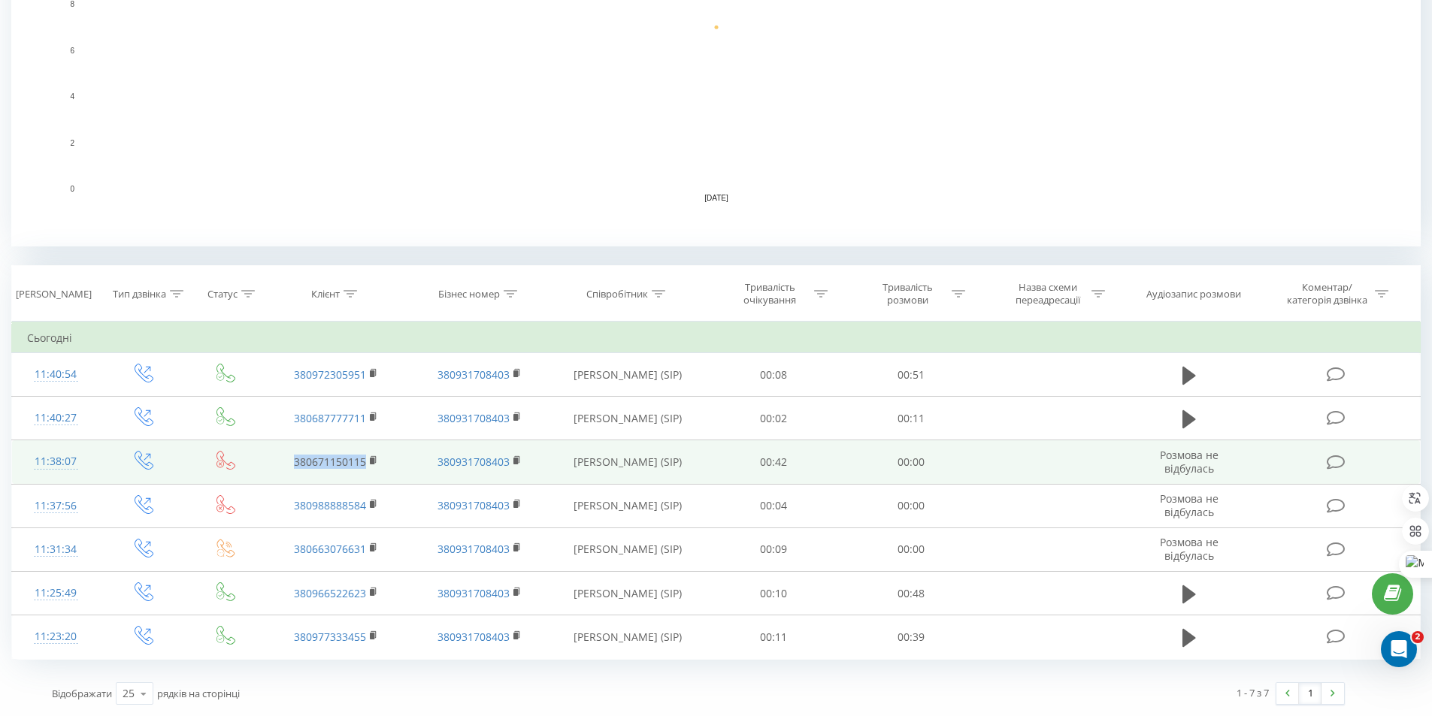
drag, startPoint x: 286, startPoint y: 463, endPoint x: 364, endPoint y: 466, distance: 78.2
click at [364, 466] on td "380671150115" at bounding box center [336, 462] width 143 height 44
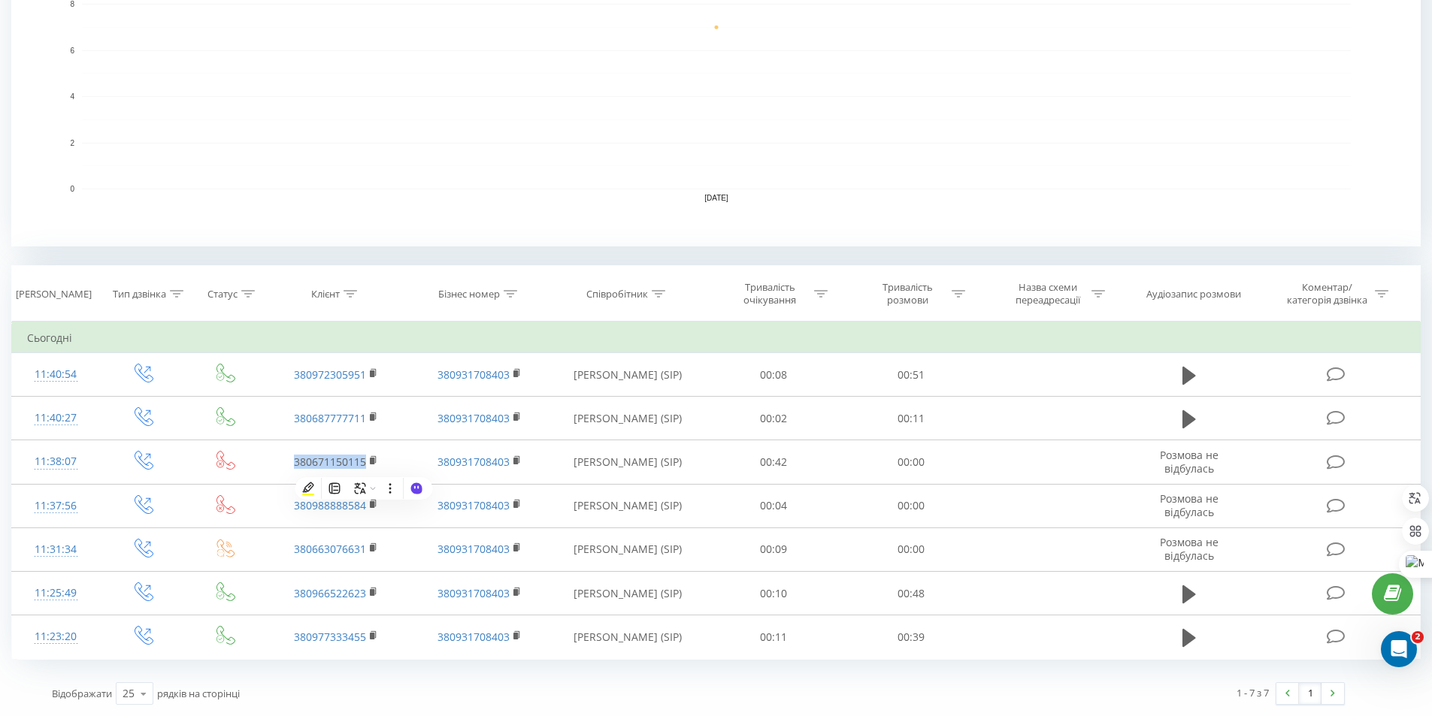
copy link "380671150115"
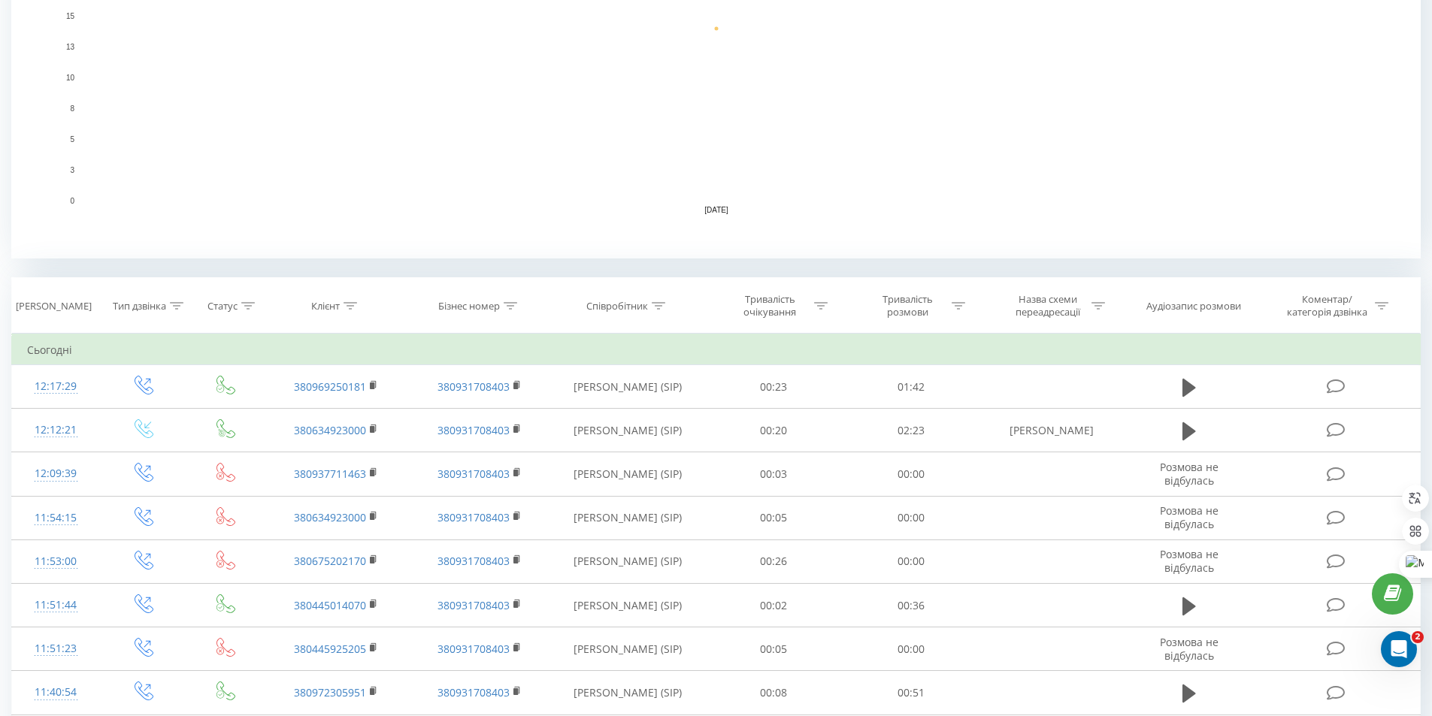
scroll to position [451, 0]
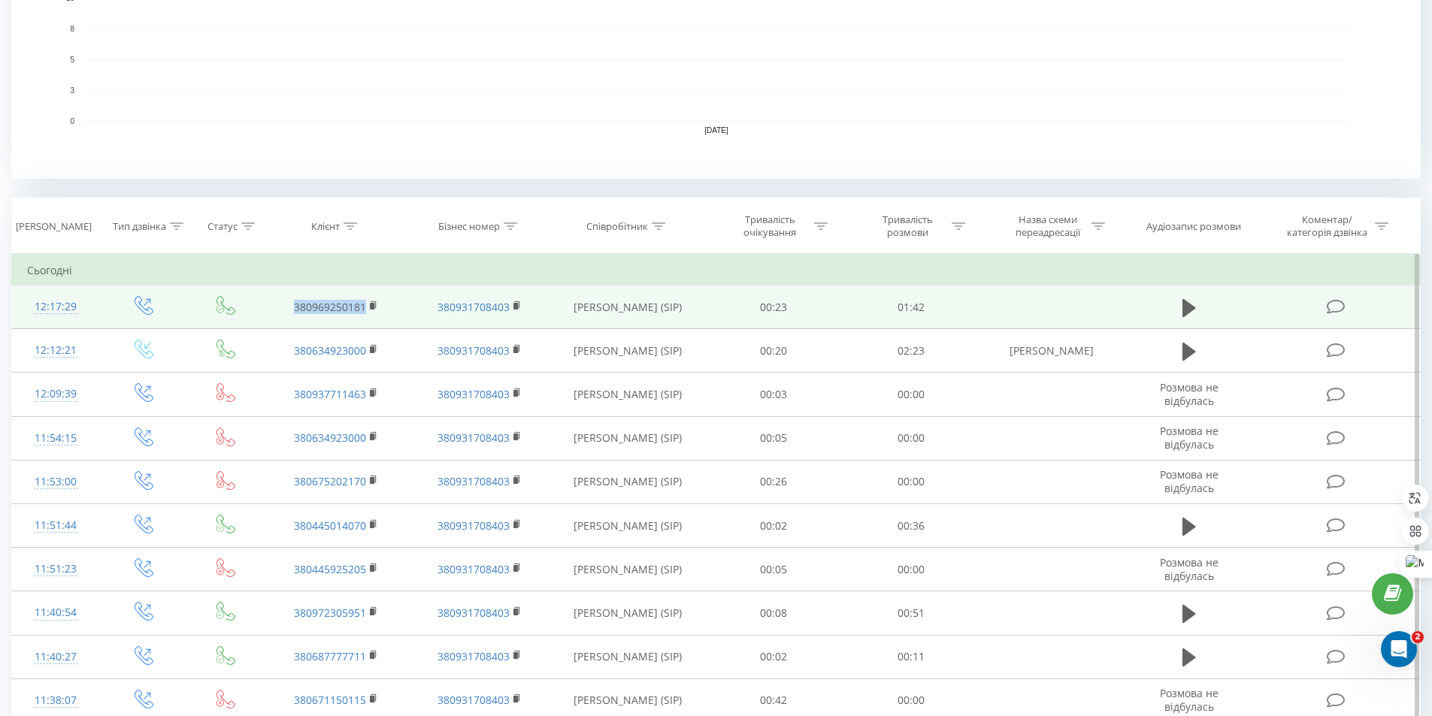
drag, startPoint x: 282, startPoint y: 306, endPoint x: 368, endPoint y: 298, distance: 86.0
click at [368, 298] on td "380969250181" at bounding box center [336, 308] width 143 height 44
copy link "380969250181"
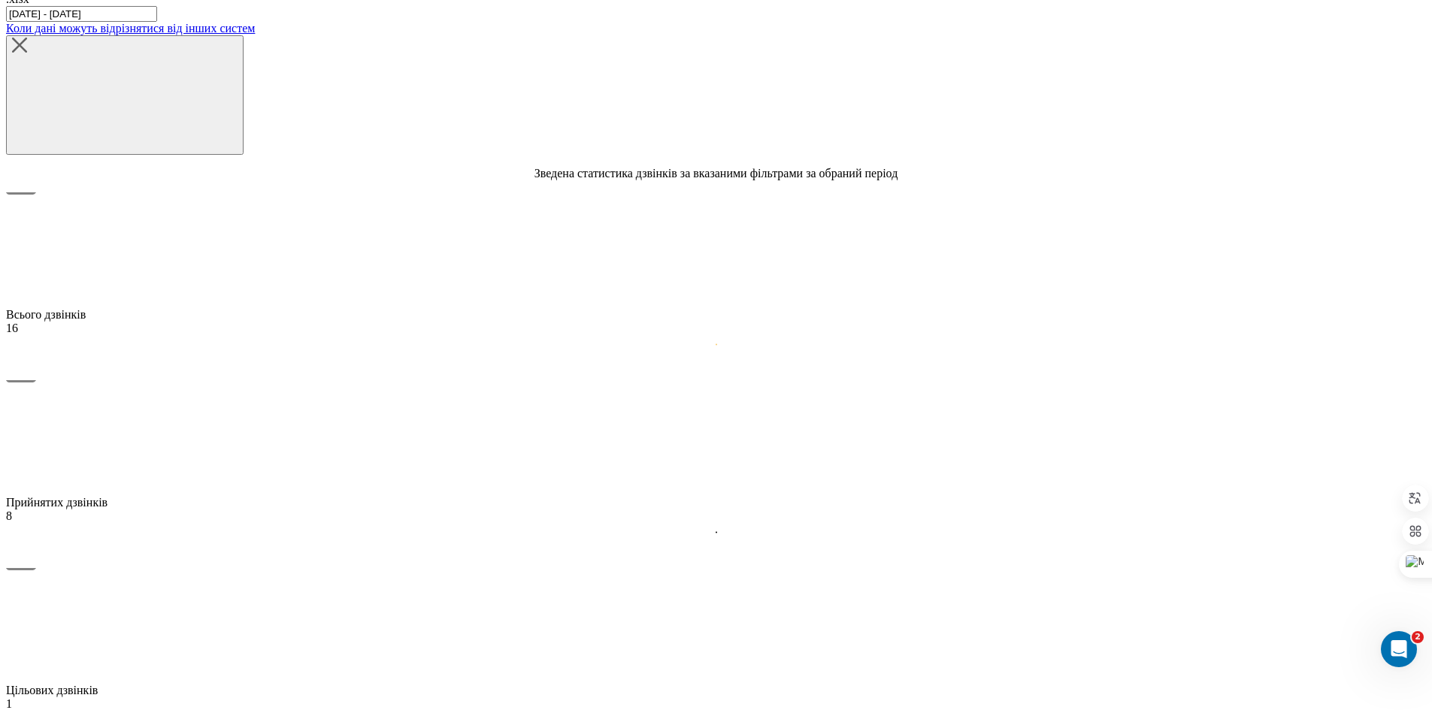
scroll to position [526, 0]
